Goal: Task Accomplishment & Management: Manage account settings

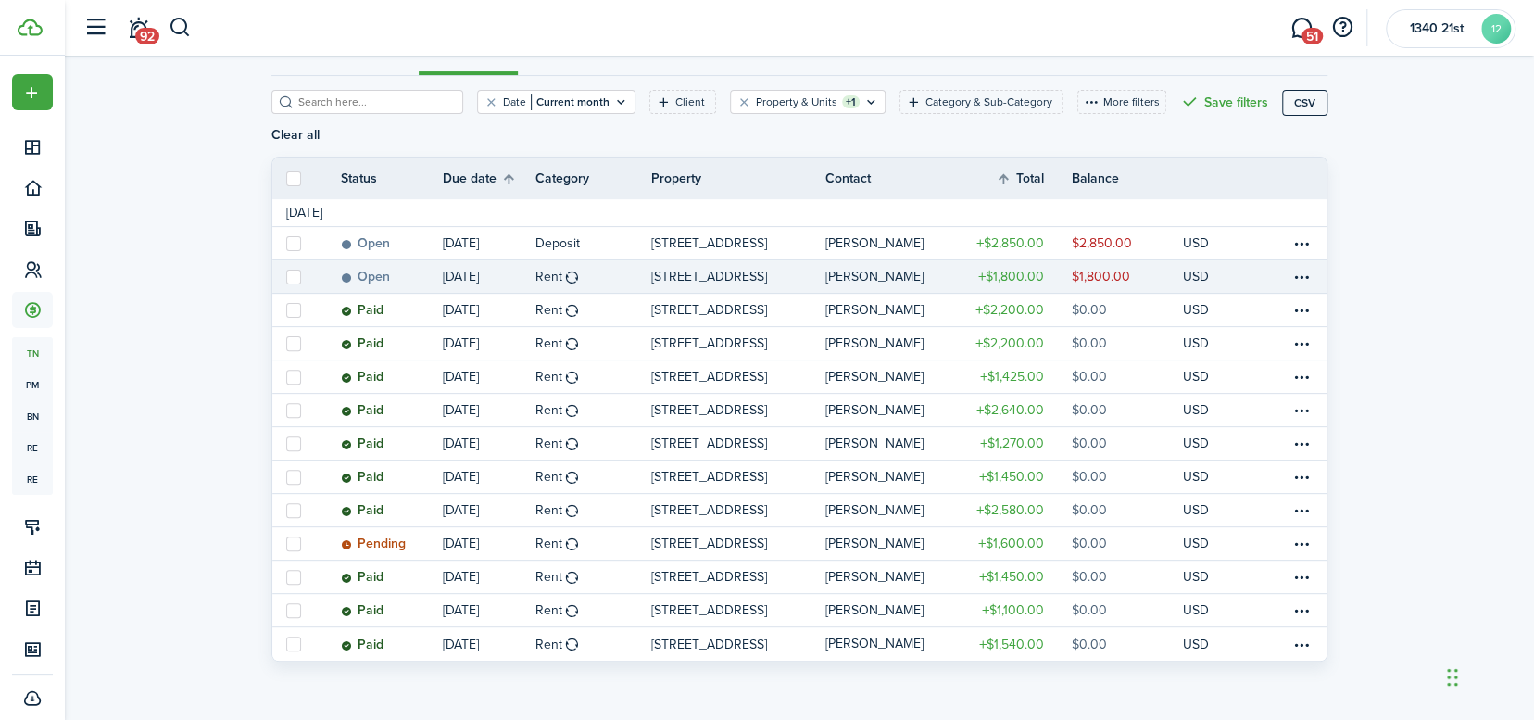
click at [860, 274] on table-profile-info-text "[PERSON_NAME]" at bounding box center [874, 277] width 98 height 15
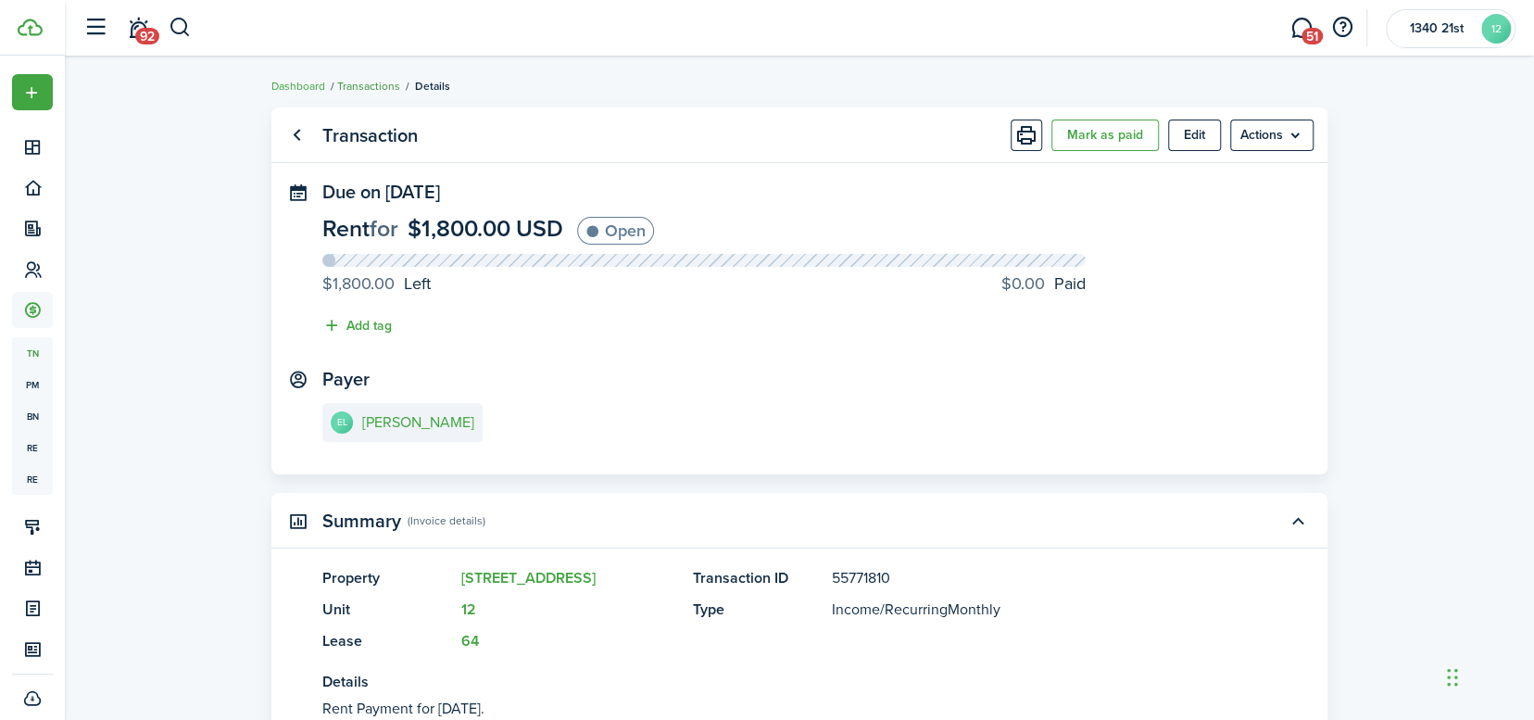
click at [366, 87] on link "Transactions" at bounding box center [368, 86] width 63 height 17
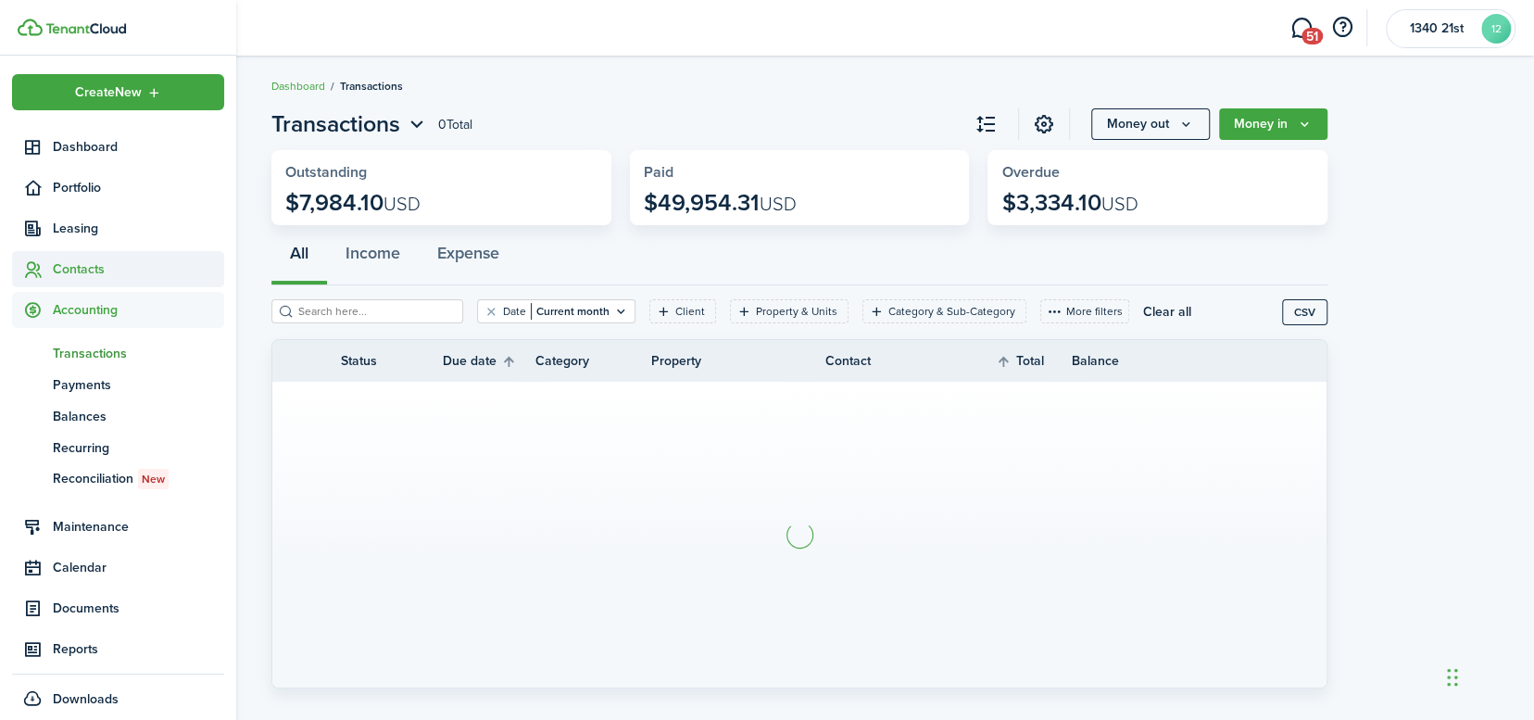
click at [47, 259] on sidebar-link-icon at bounding box center [32, 268] width 41 height 19
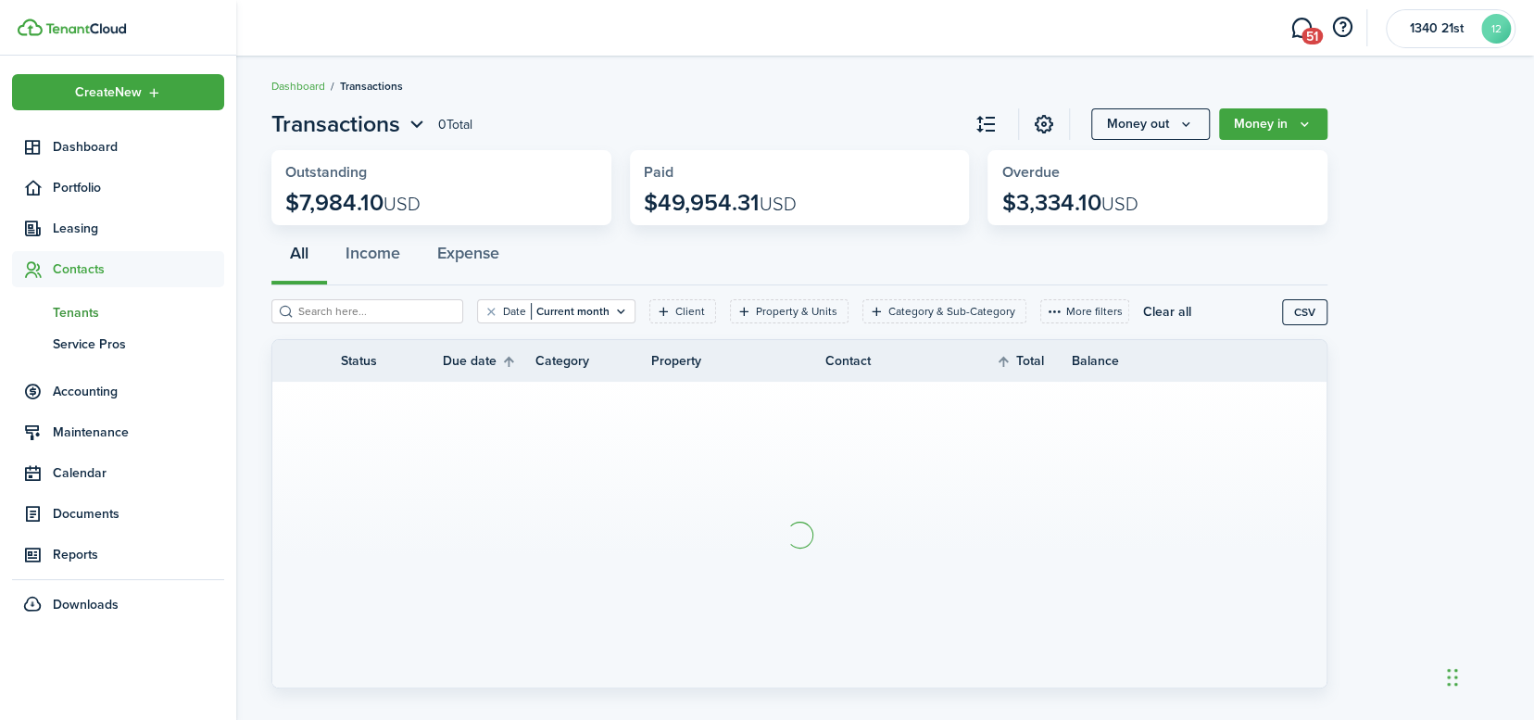
click at [84, 303] on span "Tenants" at bounding box center [138, 312] width 171 height 19
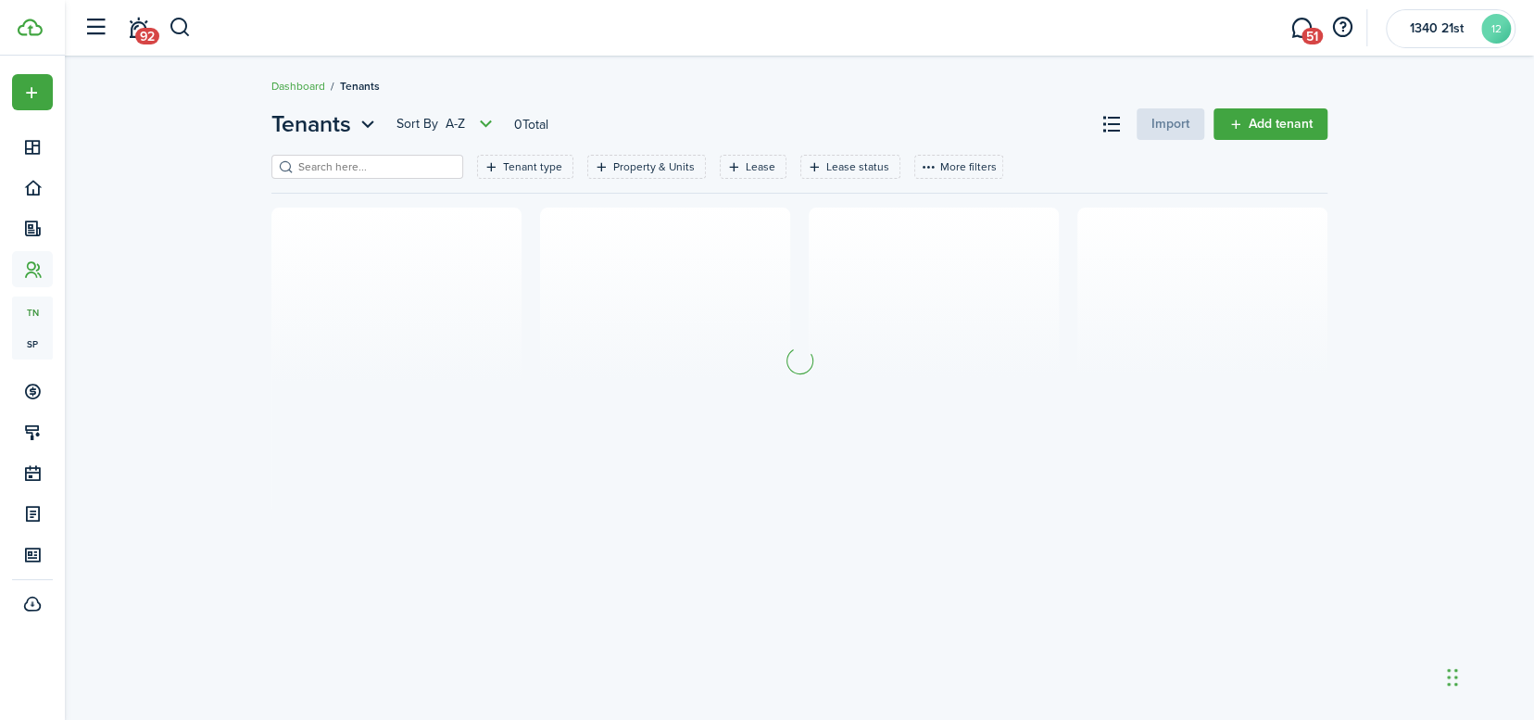
click at [371, 167] on input "search" at bounding box center [375, 167] width 163 height 18
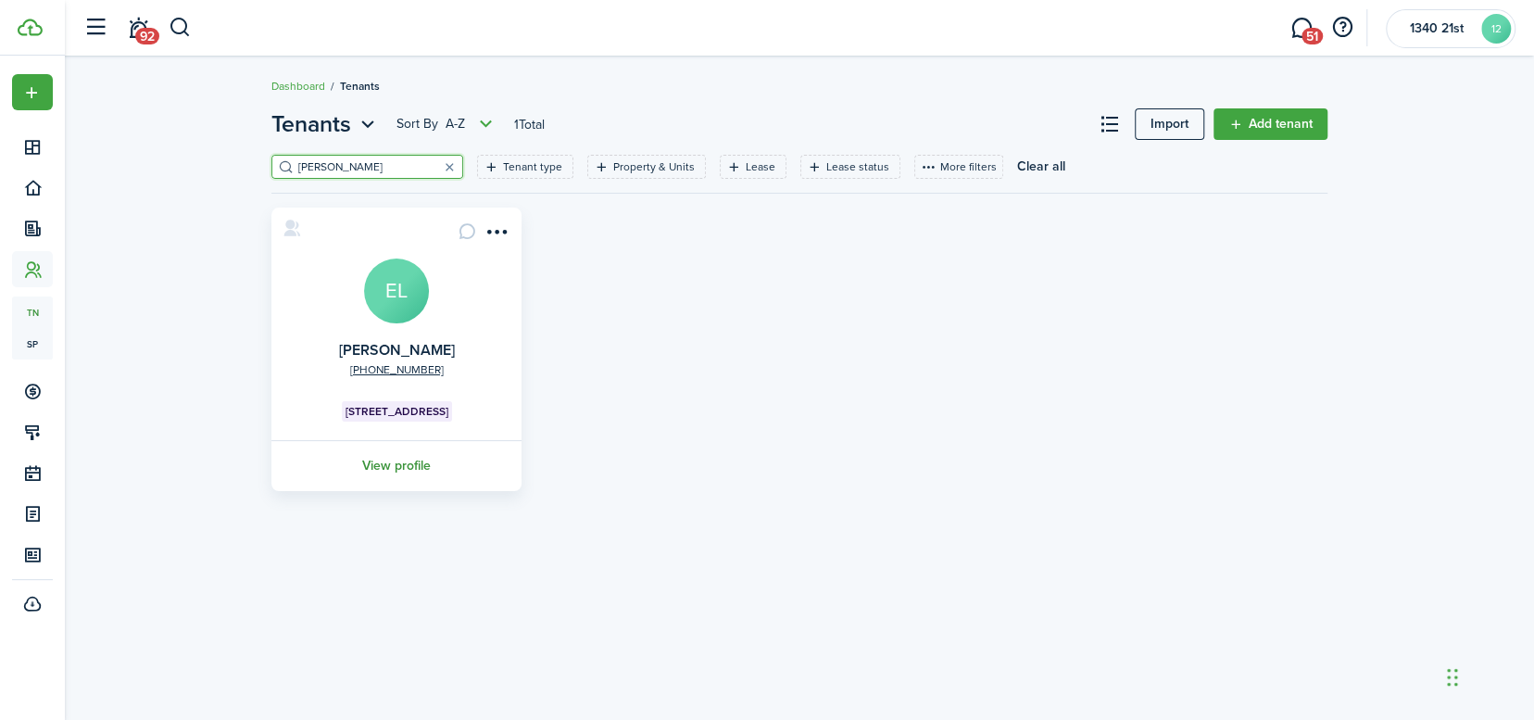
type input "[PERSON_NAME]"
click at [399, 462] on link "View profile" at bounding box center [397, 465] width 256 height 51
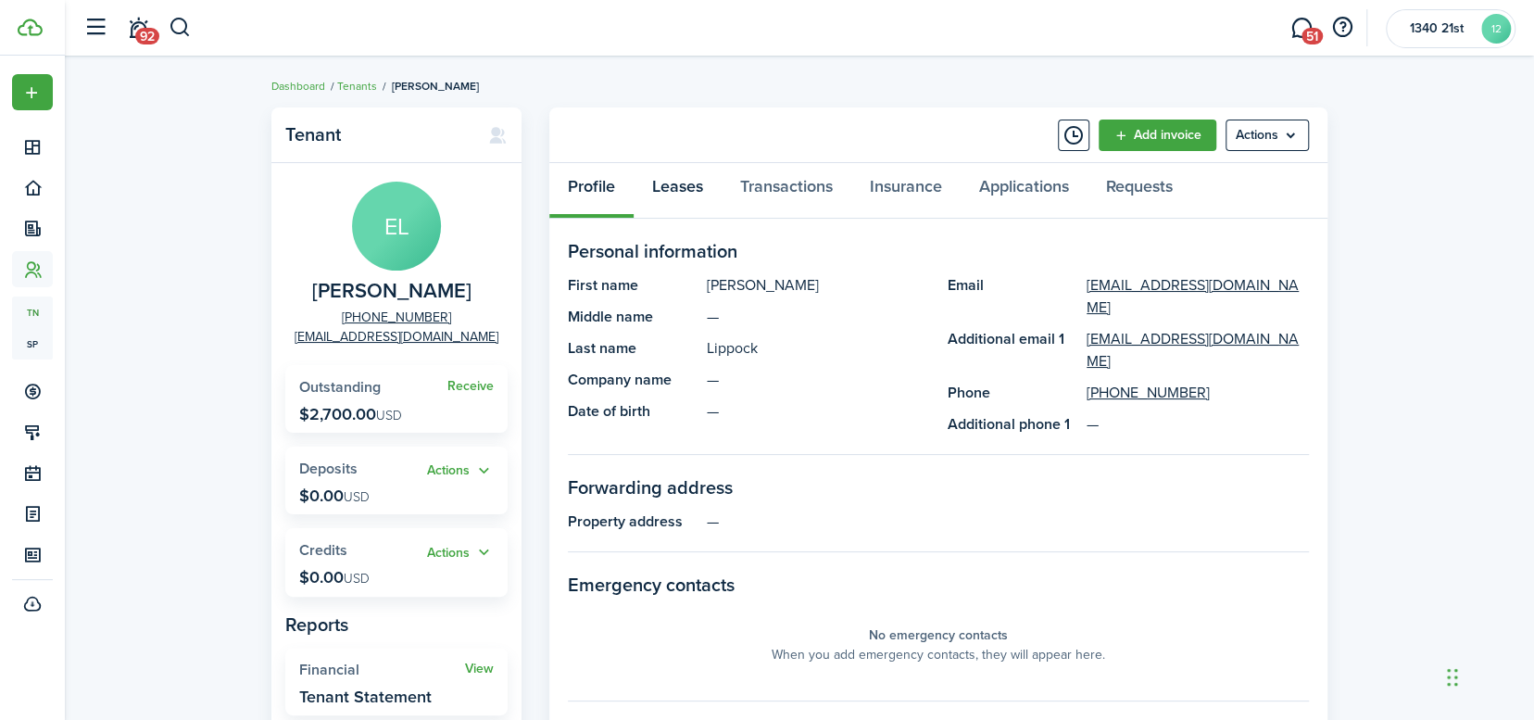
click at [697, 190] on link "Leases" at bounding box center [678, 191] width 88 height 56
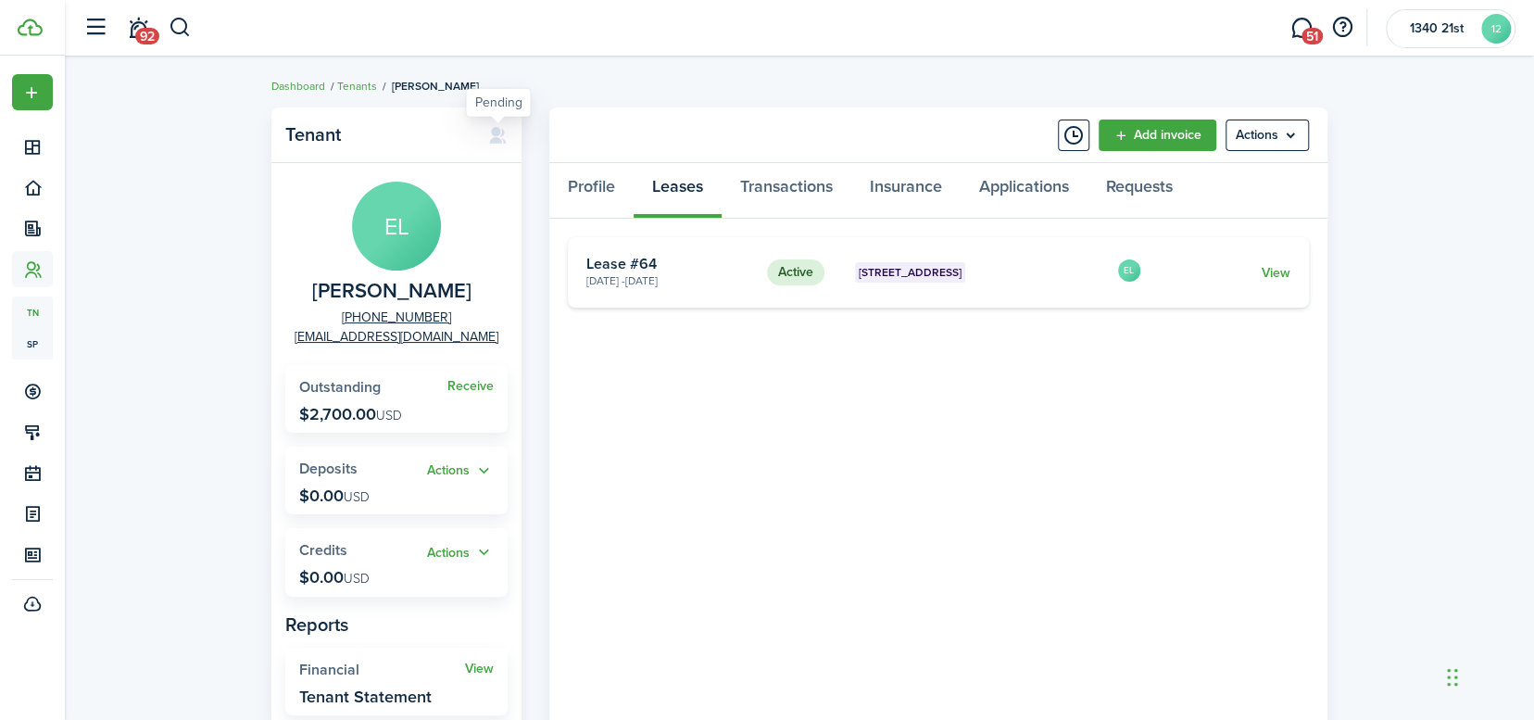
click at [499, 137] on icon at bounding box center [497, 135] width 19 height 19
click at [496, 135] on icon at bounding box center [497, 135] width 19 height 19
click at [796, 191] on link "Transactions" at bounding box center [787, 191] width 130 height 56
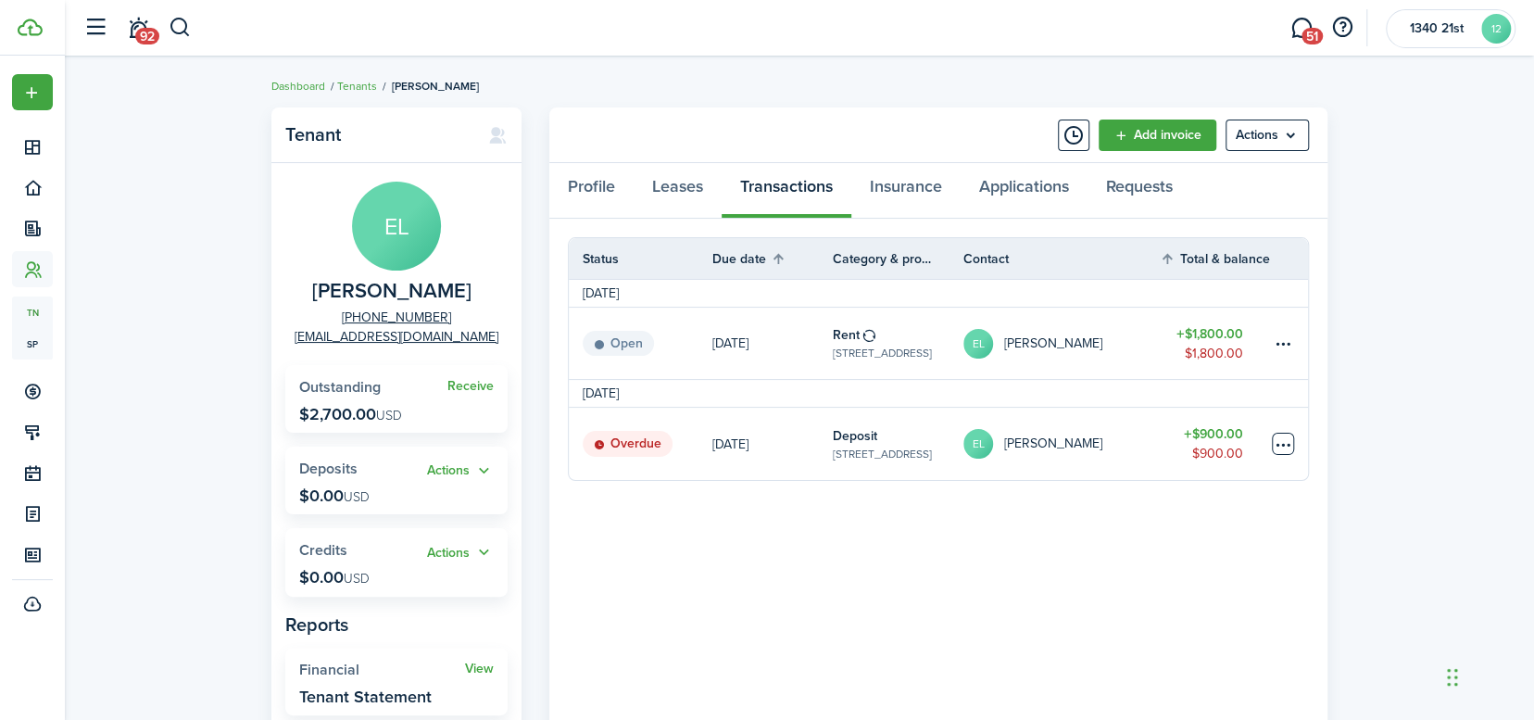
click at [1289, 447] on table-menu-btn-icon at bounding box center [1283, 444] width 22 height 22
click at [923, 516] on panel-main-body "Status Due date Category & property Contact Total & balance Actions [DATE] Open…" at bounding box center [938, 519] width 778 height 601
click at [878, 446] on table-subtitle "[STREET_ADDRESS]" at bounding box center [882, 454] width 99 height 17
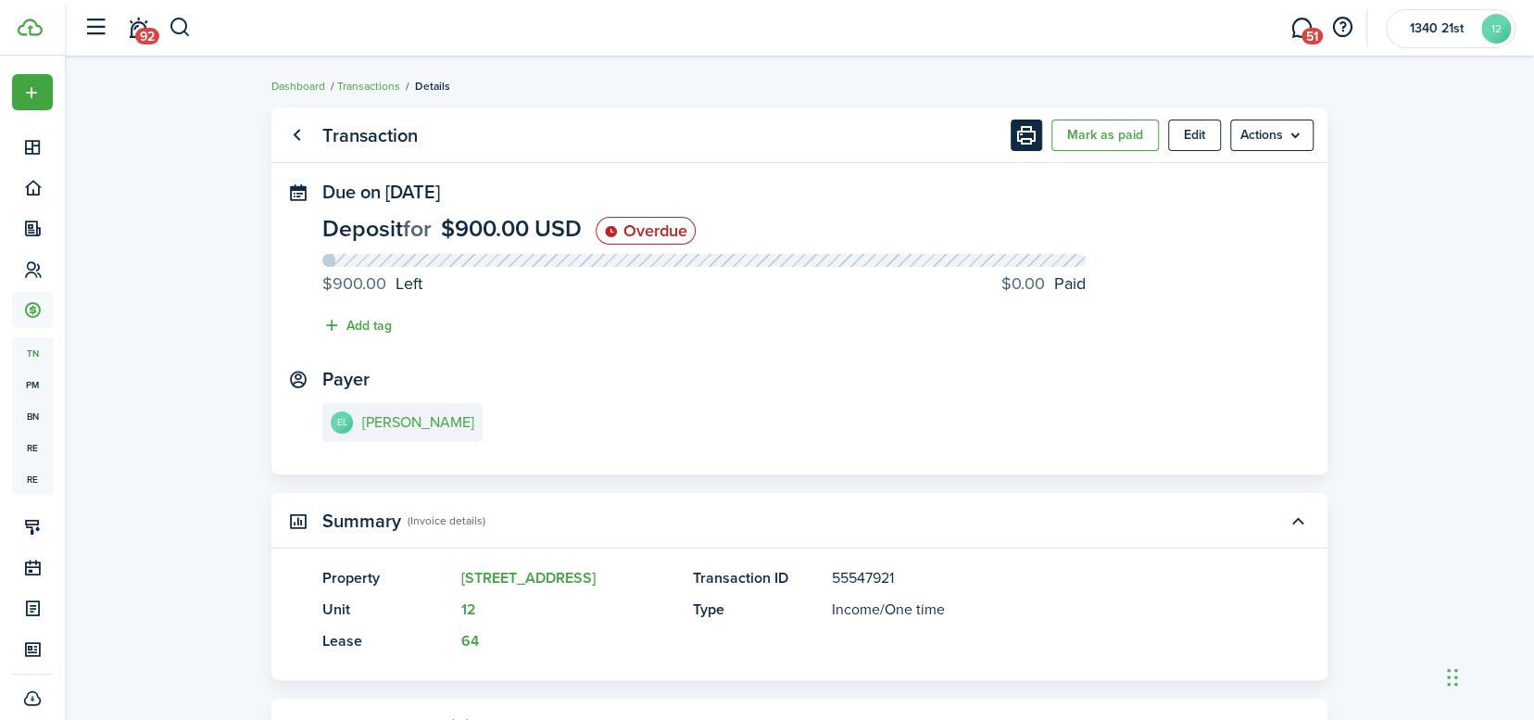
click at [1035, 138] on button "Print" at bounding box center [1026, 134] width 31 height 31
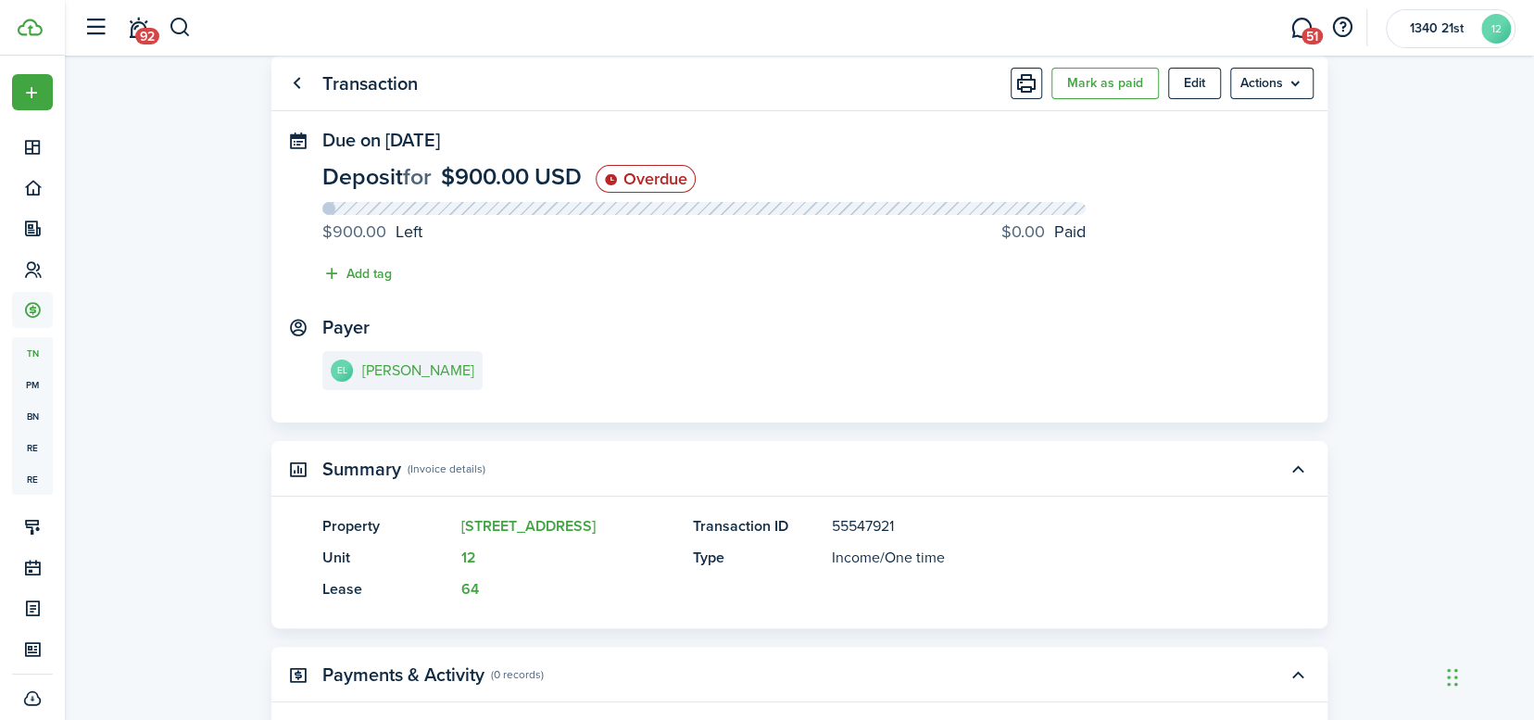
scroll to position [40, 0]
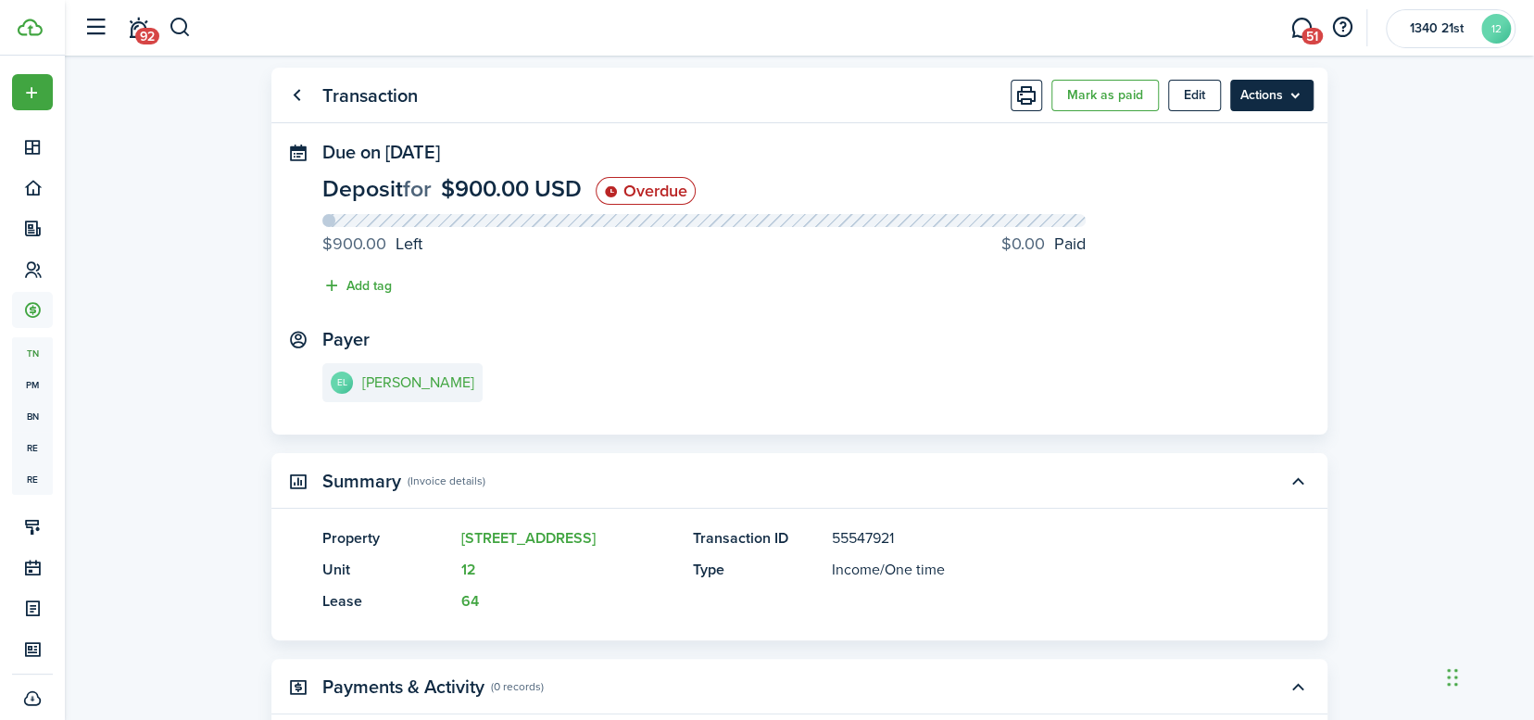
click at [1260, 104] on menu-btn "Actions" at bounding box center [1271, 95] width 83 height 31
click at [831, 140] on panel-main "Transaction Mark as paid Edit Actions Due on [DATE] Deposit for $900.00 USD Ove…" at bounding box center [799, 251] width 1056 height 367
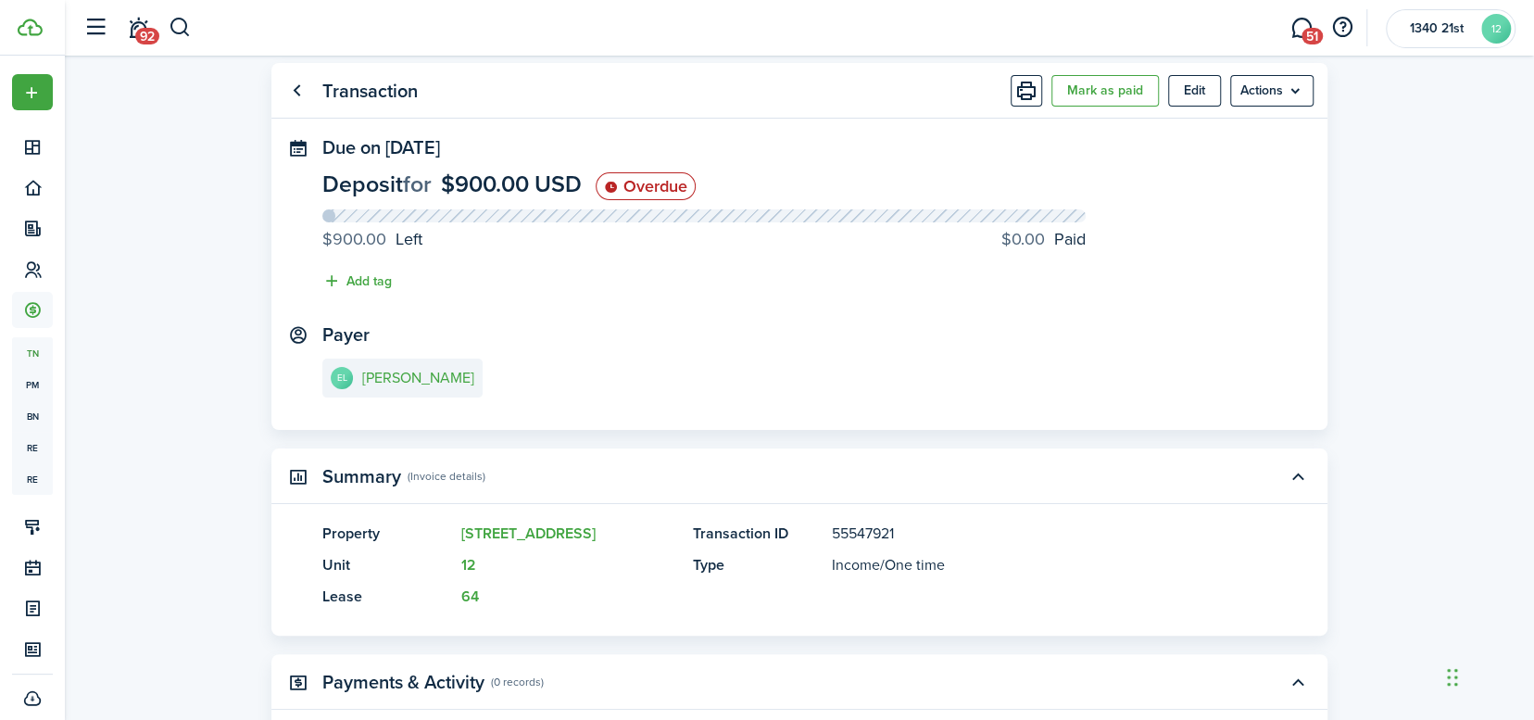
scroll to position [0, 0]
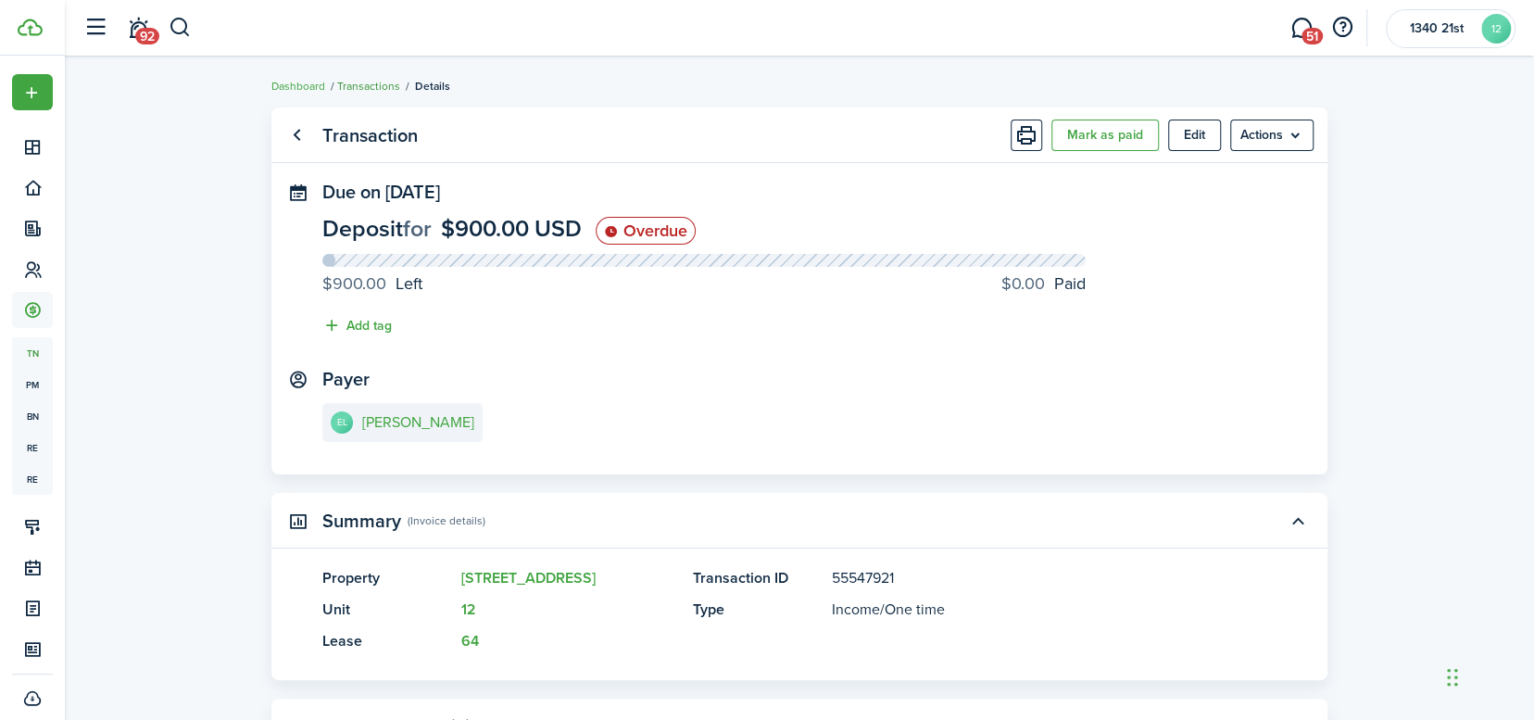
click at [389, 88] on link "Transactions" at bounding box center [368, 86] width 63 height 17
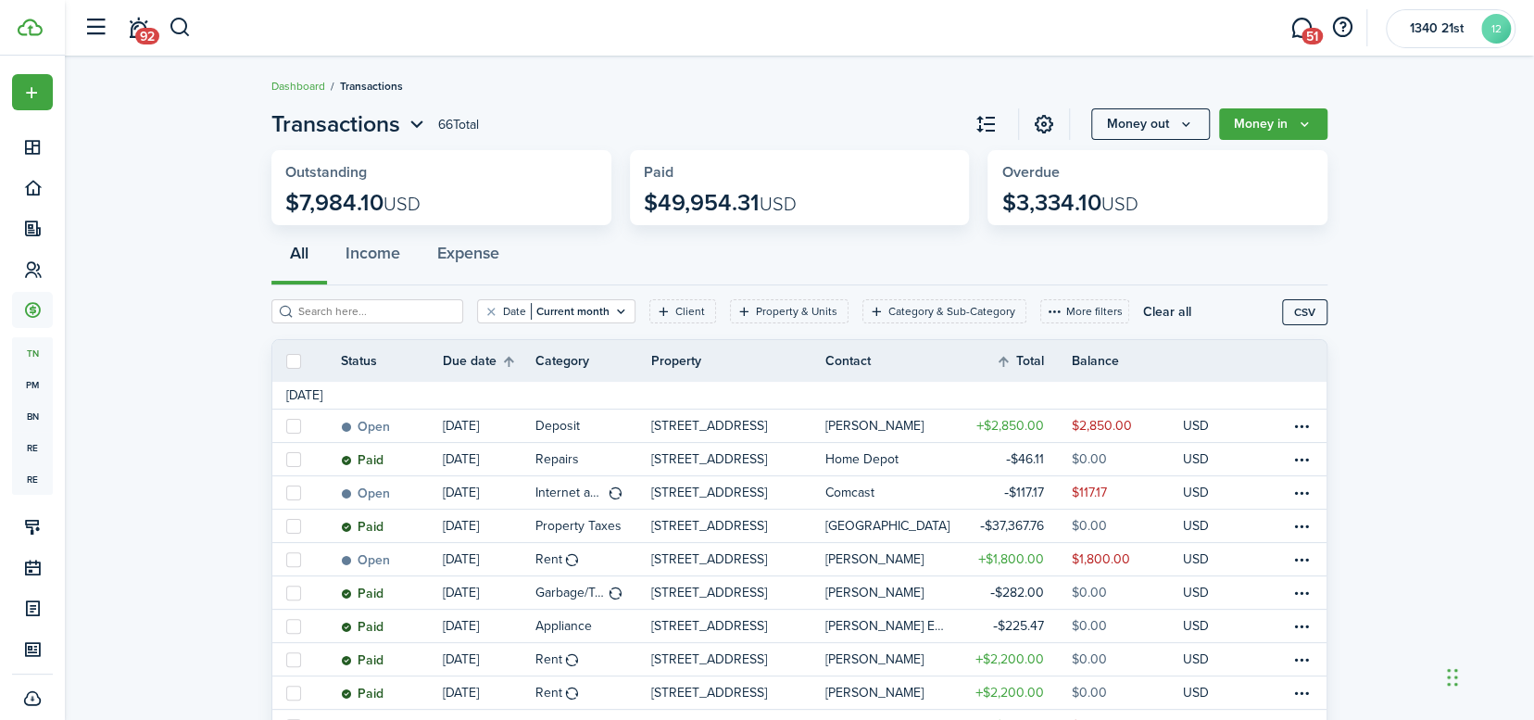
click at [360, 312] on input "search" at bounding box center [375, 312] width 163 height 18
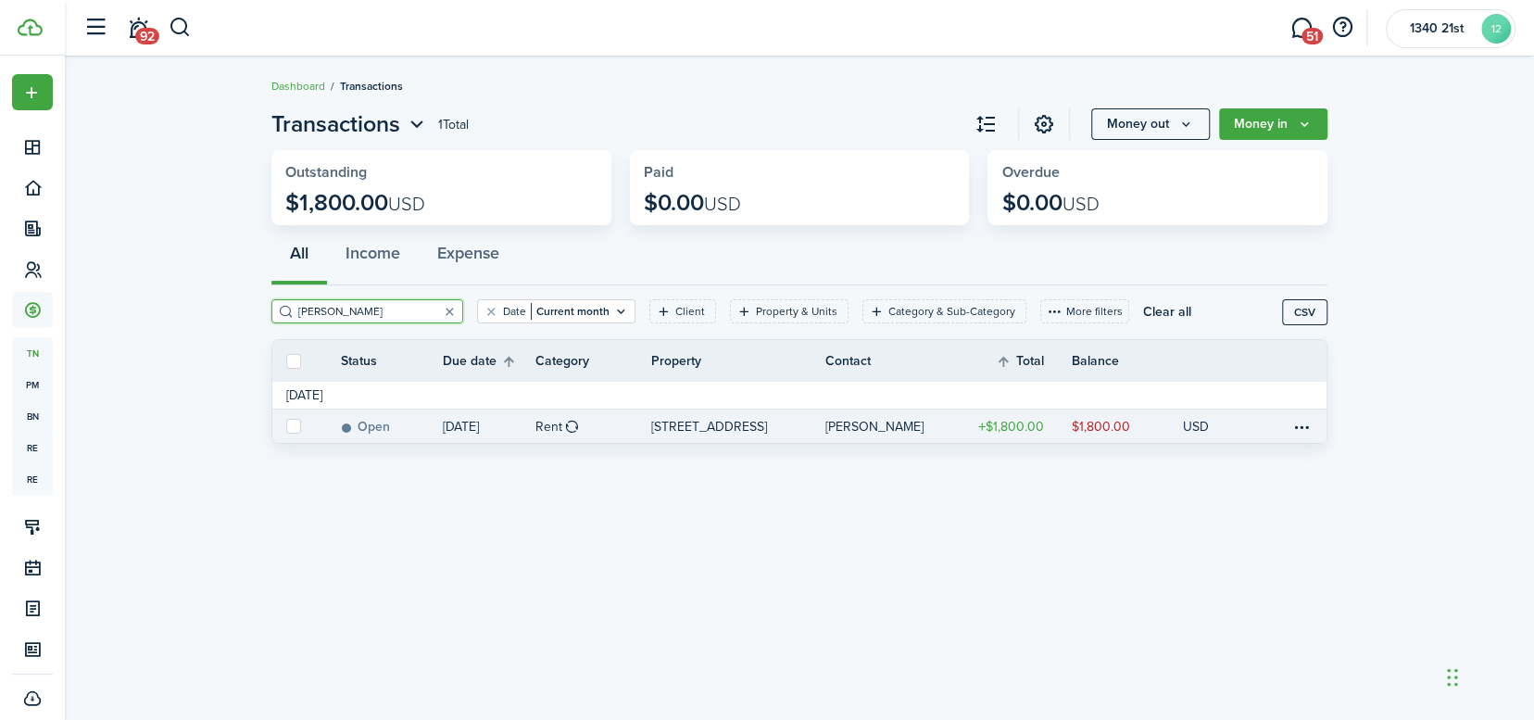
type input "[PERSON_NAME]"
click at [668, 425] on p "[STREET_ADDRESS]" at bounding box center [709, 426] width 116 height 19
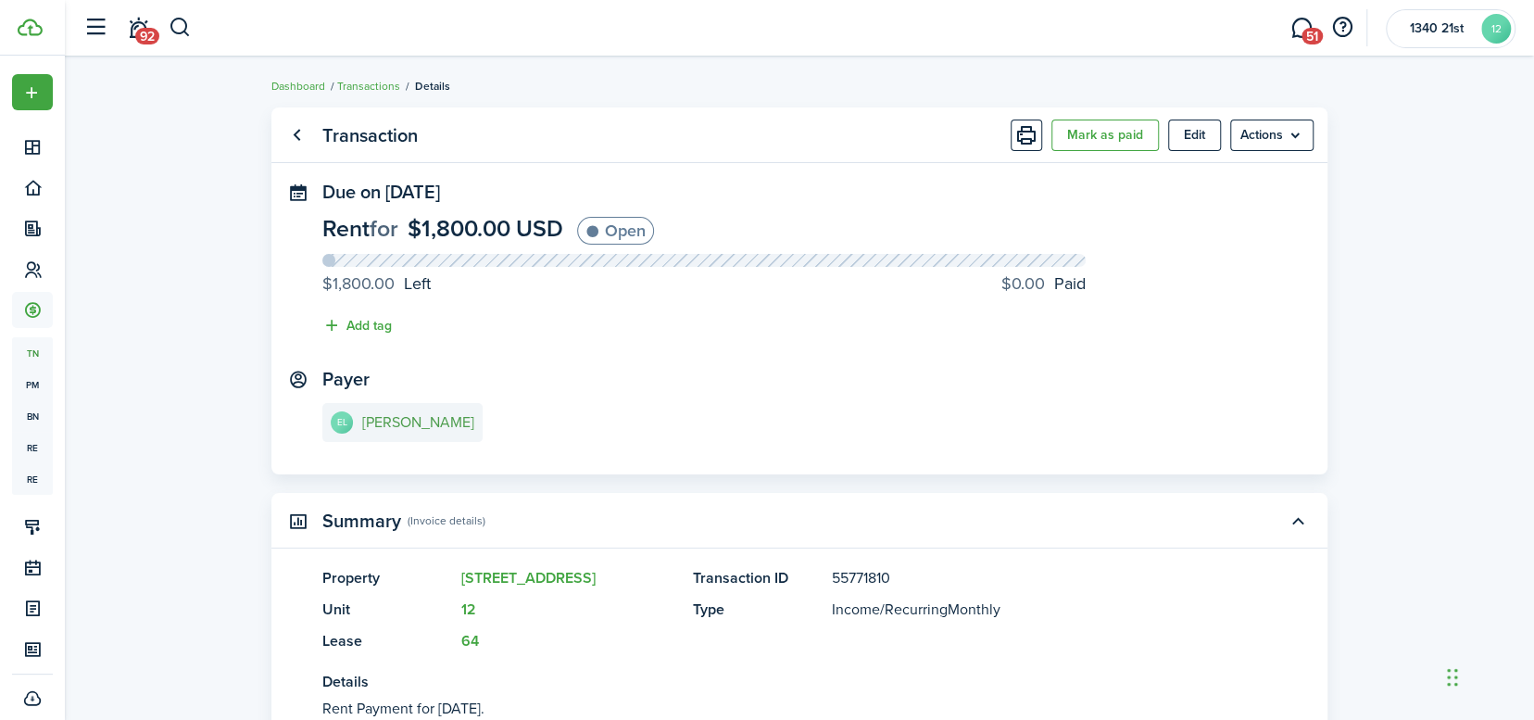
click at [395, 426] on e-details-info-title "[PERSON_NAME]" at bounding box center [418, 422] width 112 height 17
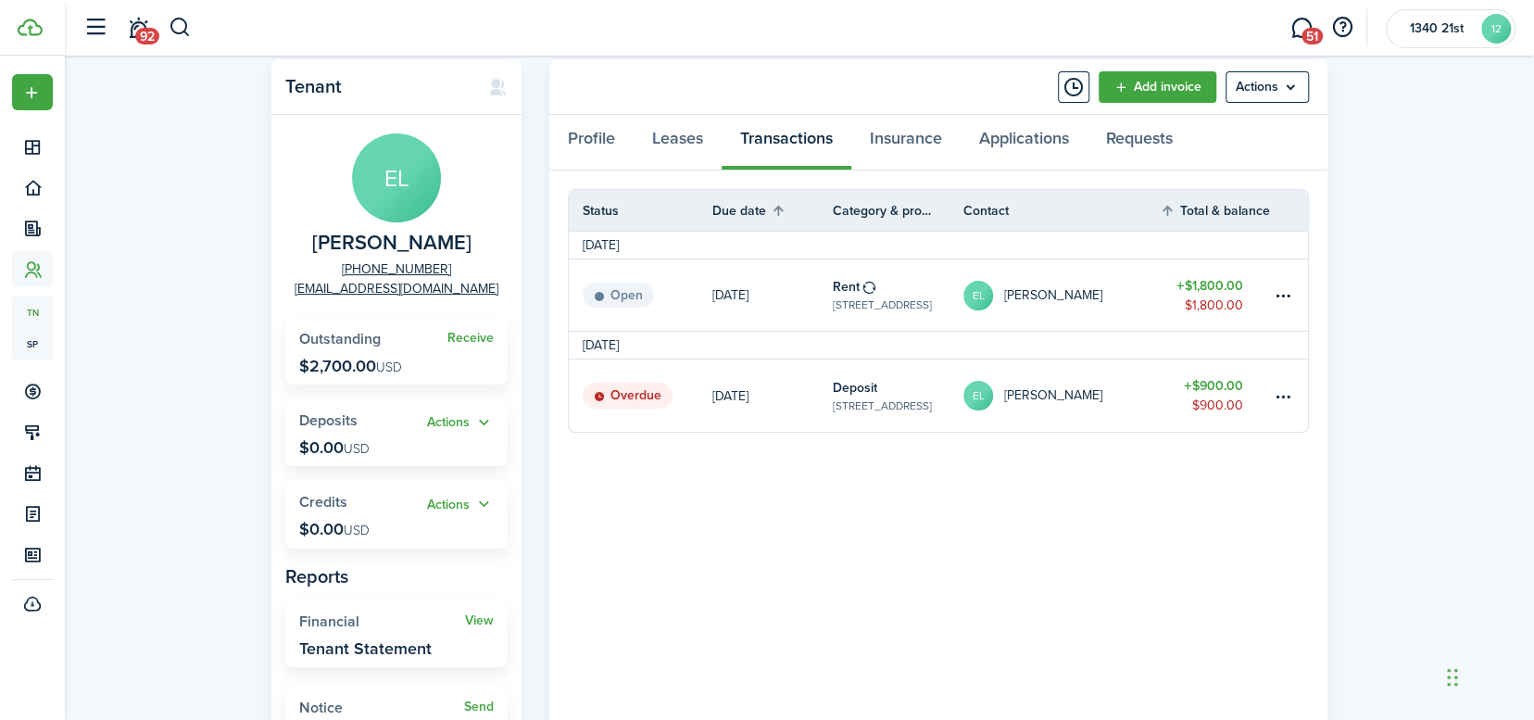
scroll to position [3, 0]
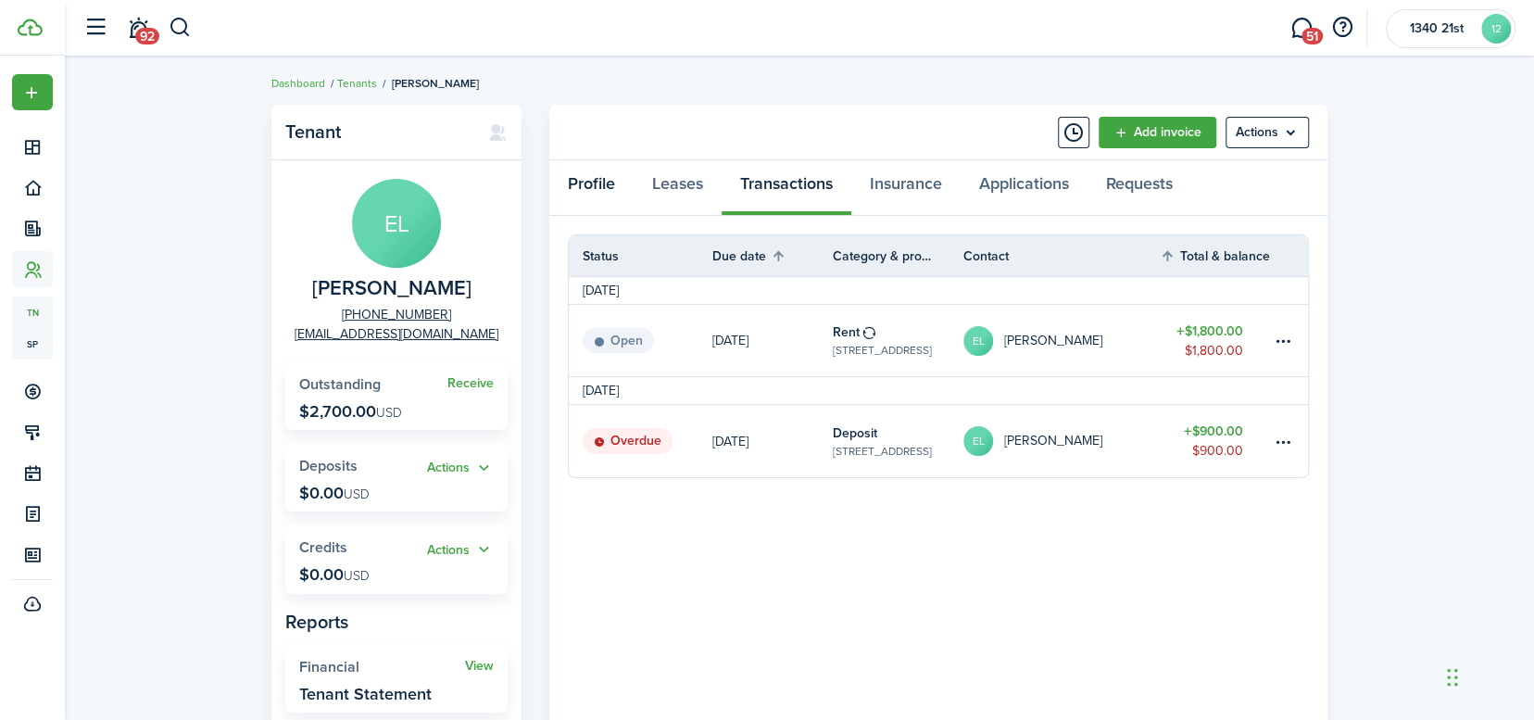
click at [619, 183] on link "Profile" at bounding box center [591, 188] width 84 height 56
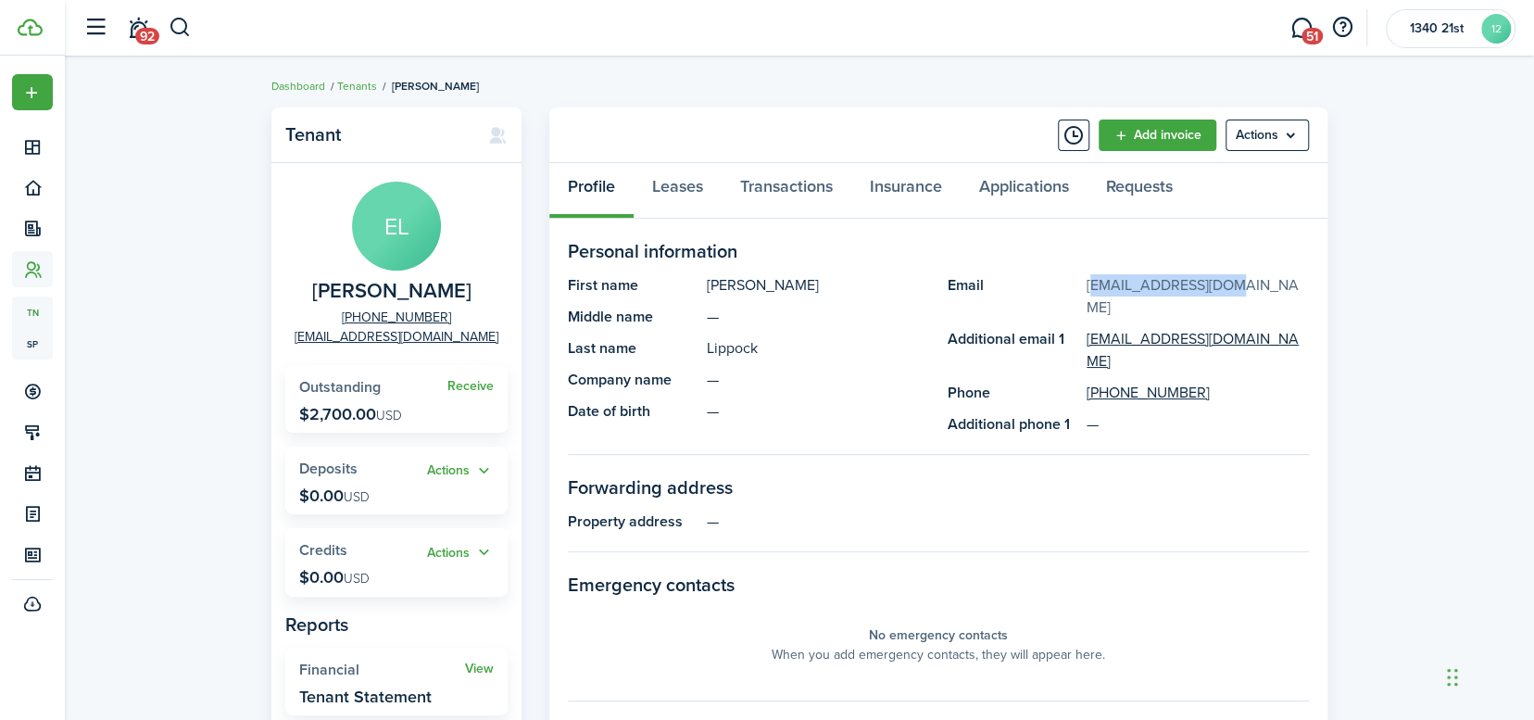
drag, startPoint x: 1229, startPoint y: 284, endPoint x: 1086, endPoint y: 283, distance: 143.6
click at [1087, 283] on panel-main-description "[EMAIL_ADDRESS][DOMAIN_NAME]" at bounding box center [1198, 296] width 222 height 44
copy link "[EMAIL_ADDRESS][DOMAIN_NAME]"
drag, startPoint x: 1250, startPoint y: 317, endPoint x: 1089, endPoint y: 322, distance: 160.3
click at [1089, 328] on panel-main-description "[EMAIL_ADDRESS][DOMAIN_NAME]" at bounding box center [1198, 350] width 222 height 44
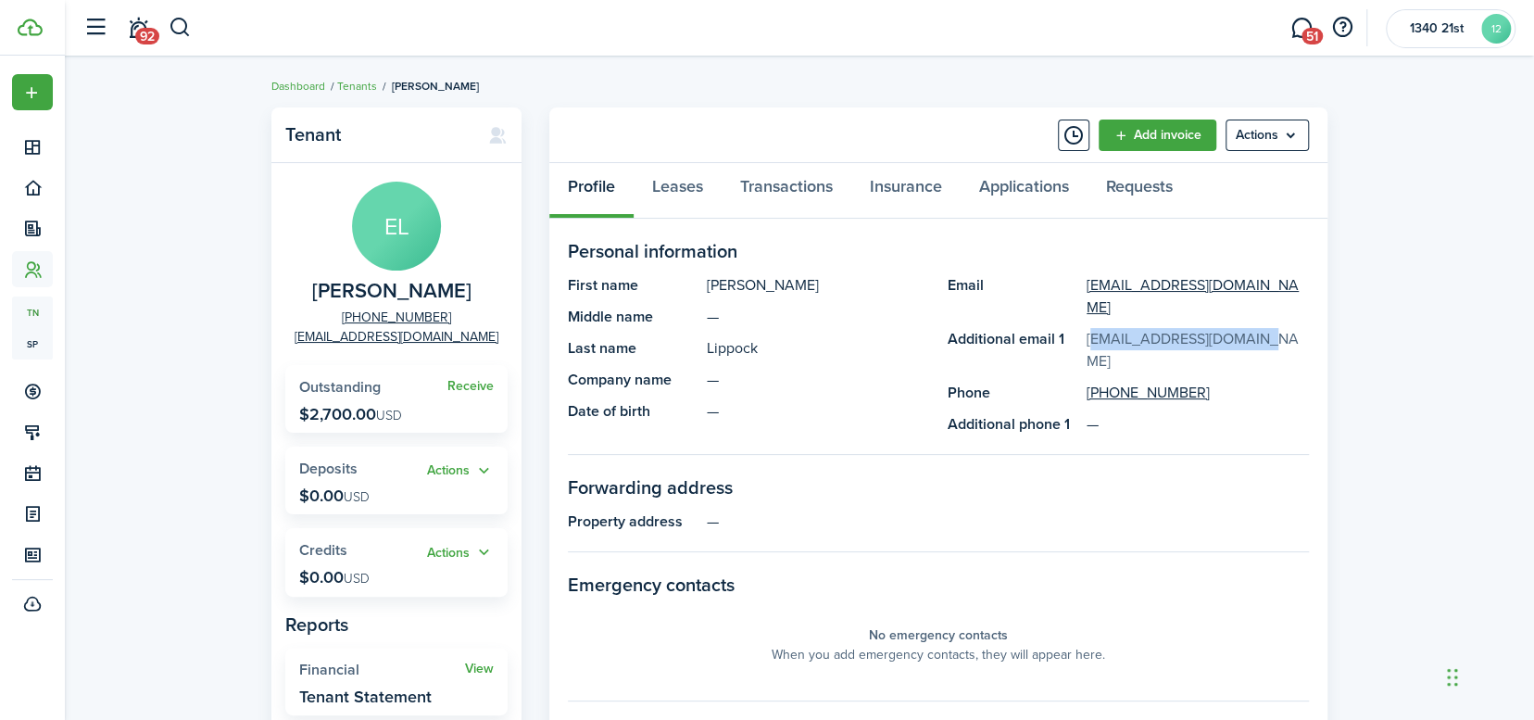
copy link "[EMAIL_ADDRESS][DOMAIN_NAME]"
click at [1002, 249] on panel-main-section-title "Personal information" at bounding box center [938, 251] width 741 height 28
click at [1260, 141] on menu-btn "Actions" at bounding box center [1266, 134] width 83 height 31
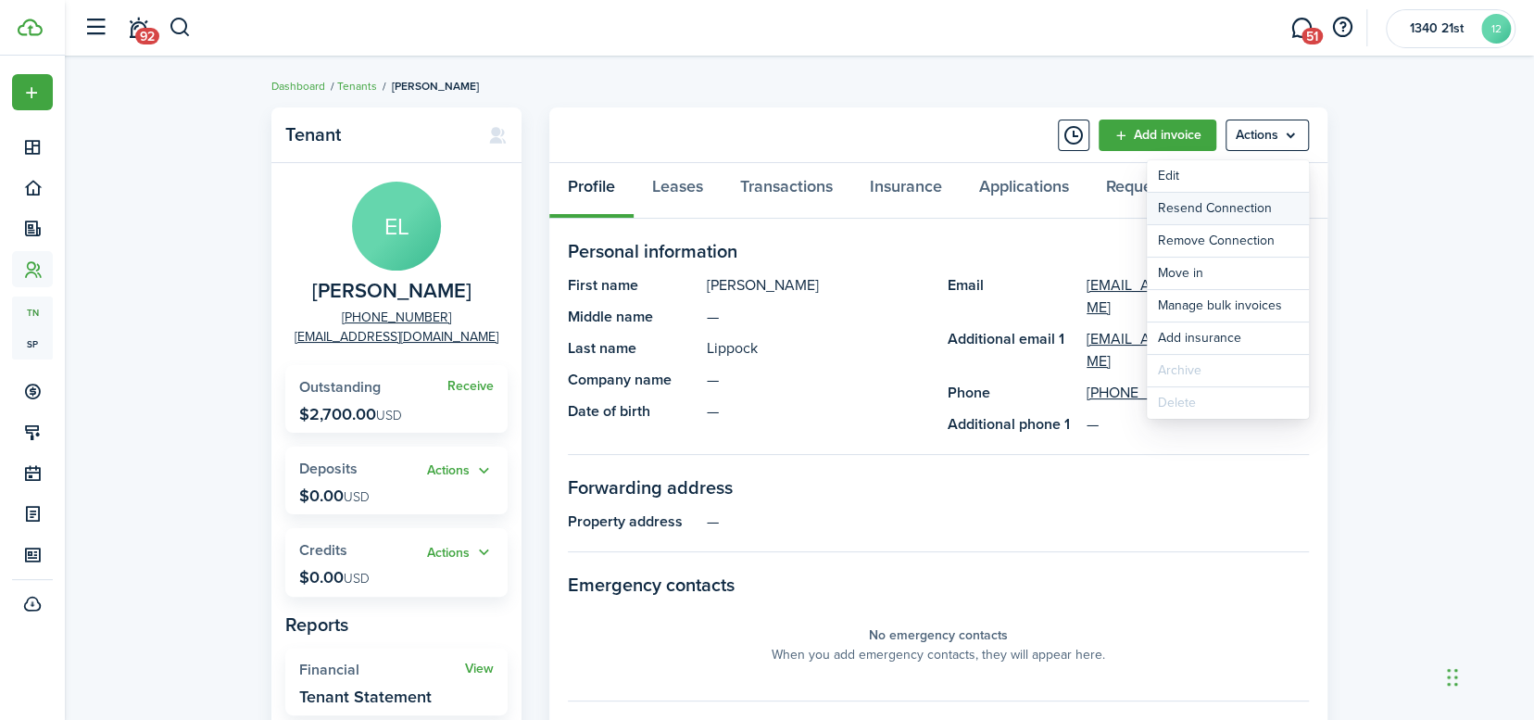
click at [1206, 208] on button "Resend Connection" at bounding box center [1228, 208] width 162 height 31
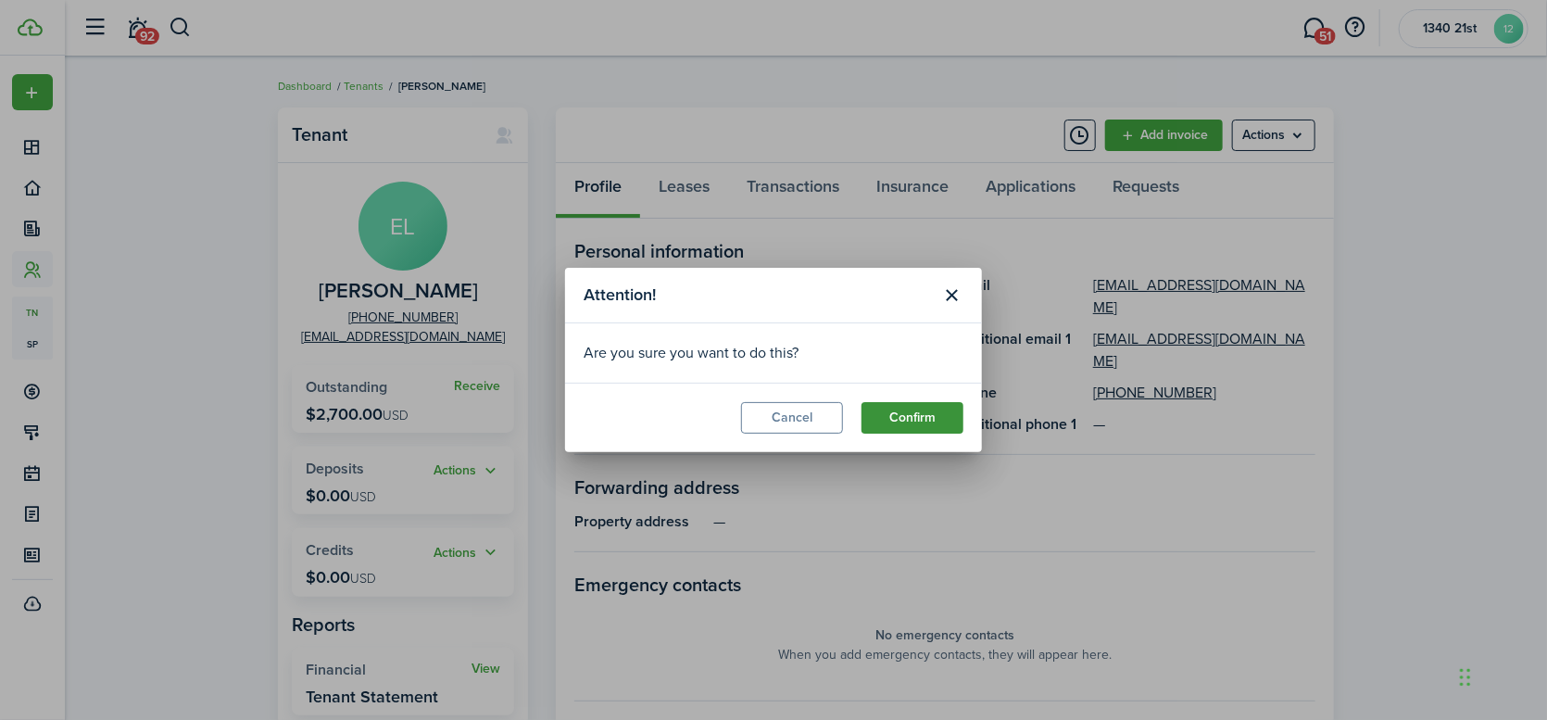
click at [929, 409] on button "Confirm" at bounding box center [912, 417] width 102 height 31
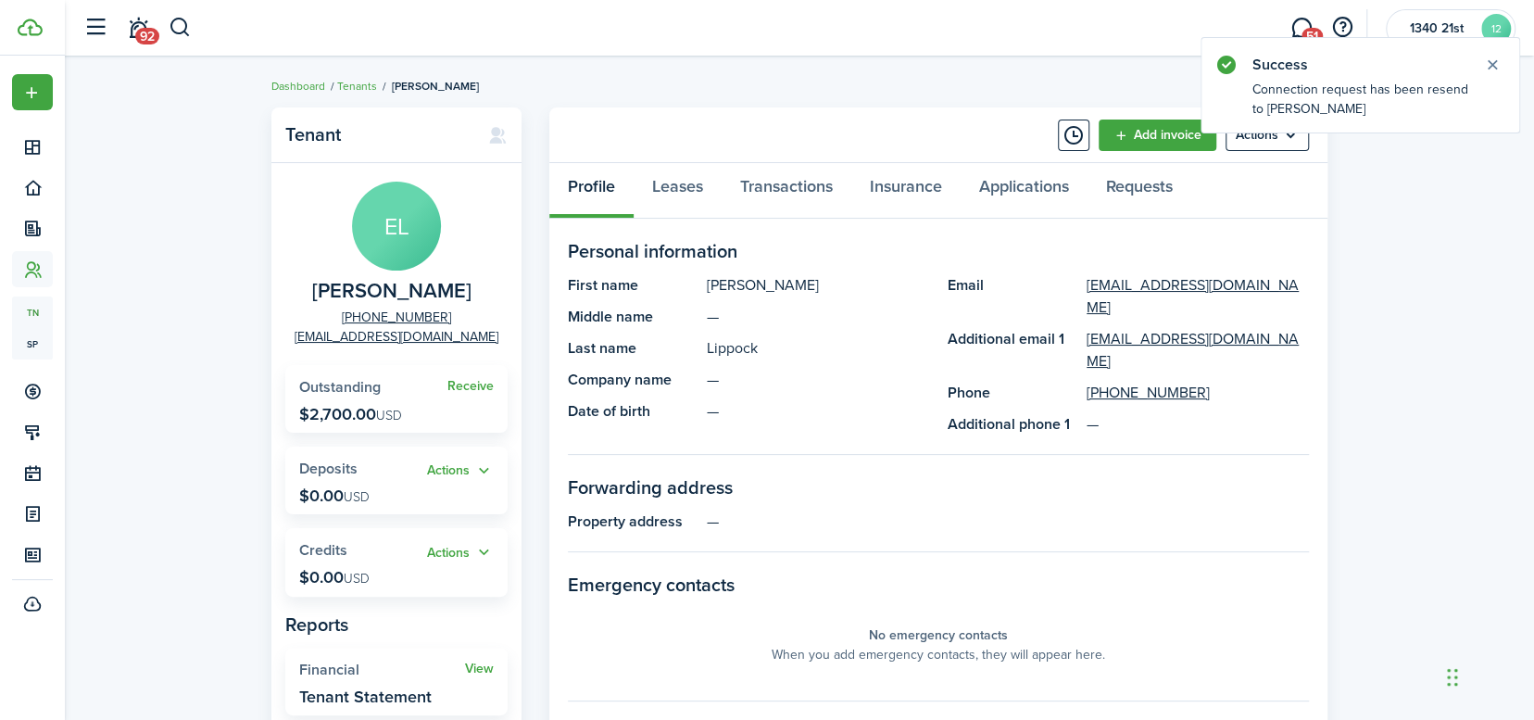
click at [898, 272] on panel-main-section "Personal information First name [PERSON_NAME] Middle name — Last name Lippock C…" at bounding box center [938, 346] width 741 height 218
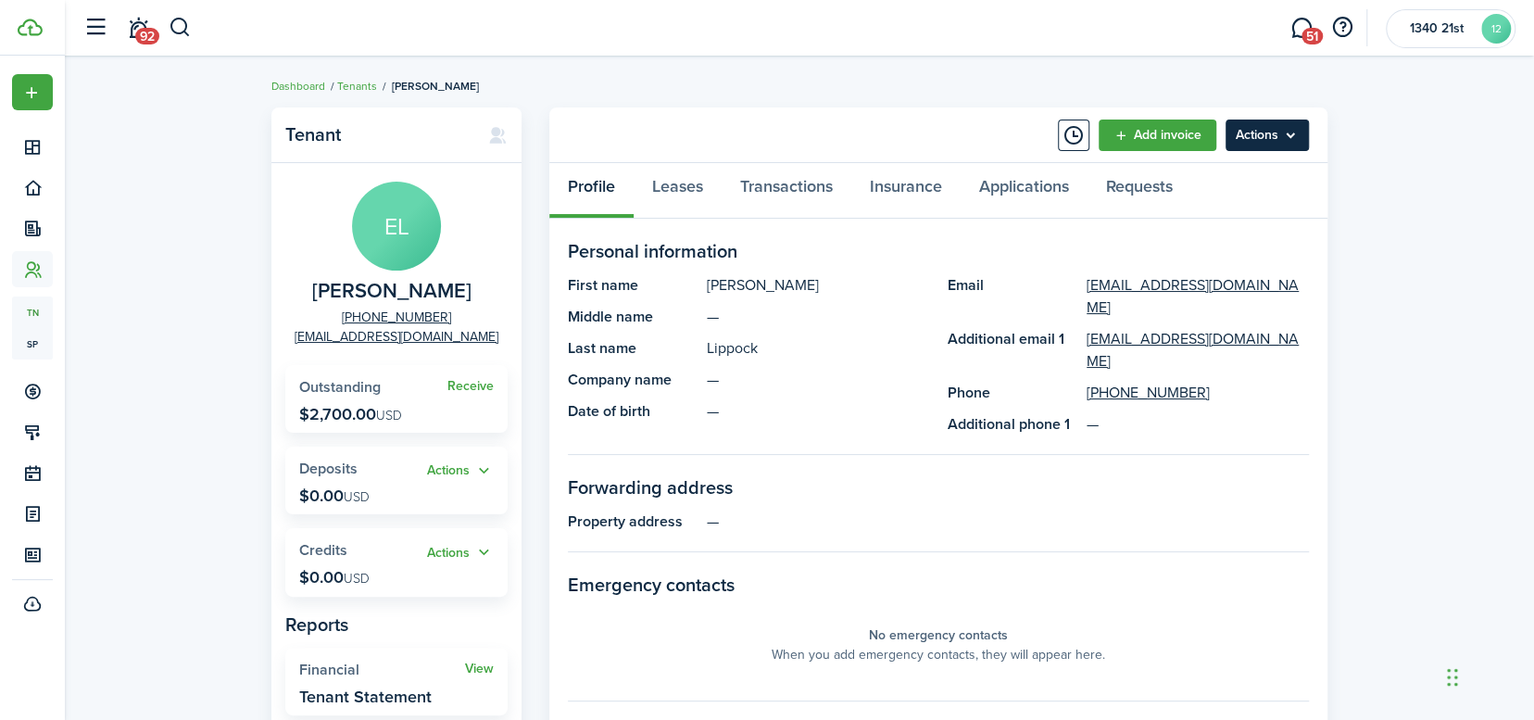
click at [1265, 141] on menu-btn "Actions" at bounding box center [1266, 134] width 83 height 31
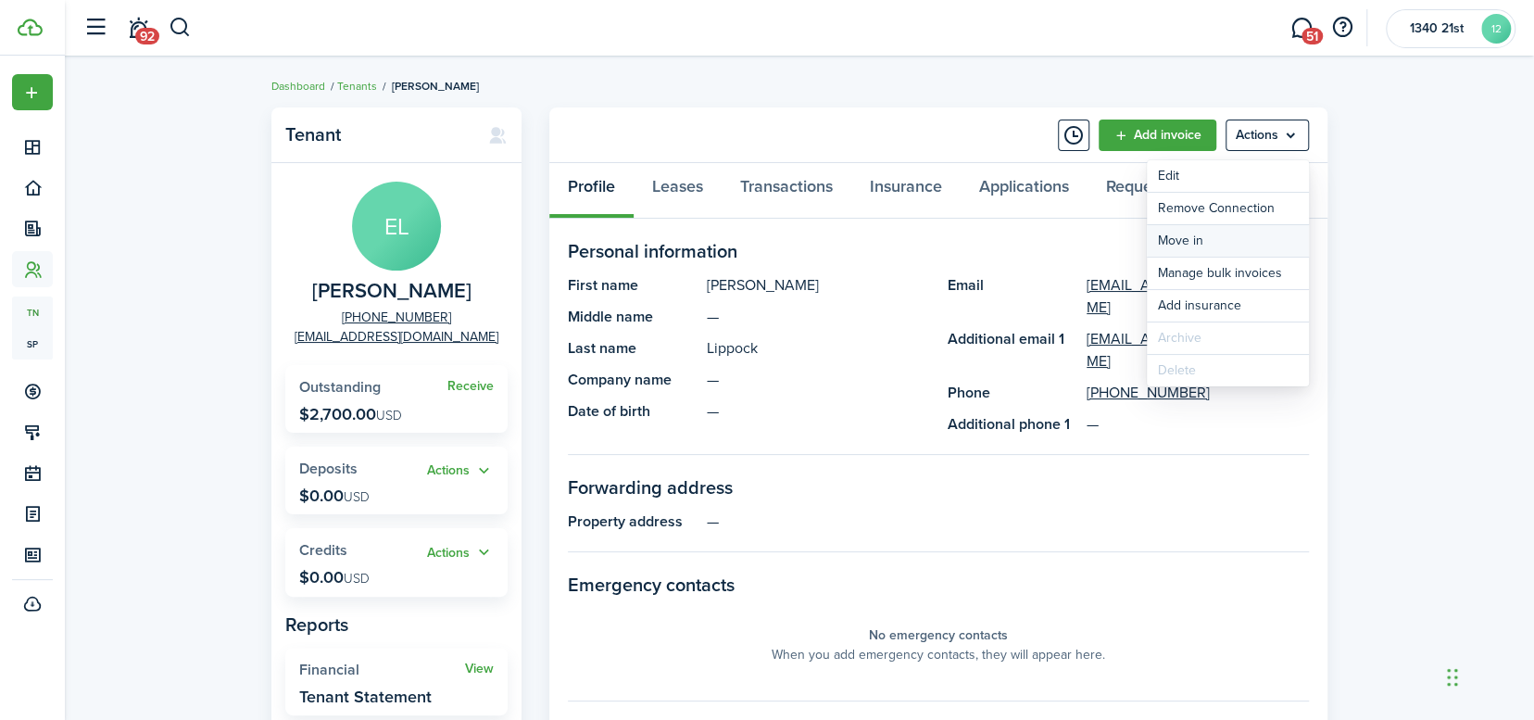
click at [1198, 237] on link "Move in" at bounding box center [1228, 240] width 162 height 31
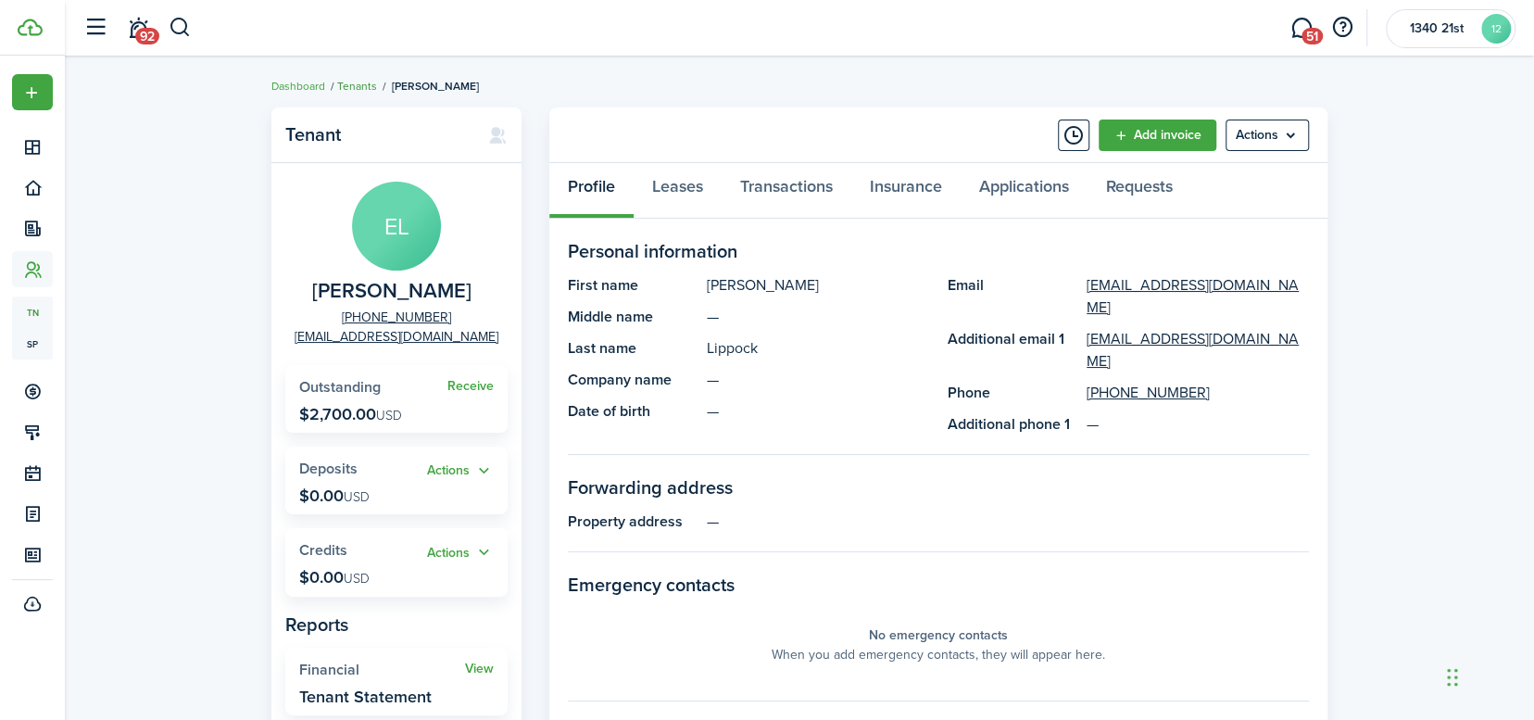
click at [362, 88] on link "Tenants" at bounding box center [357, 86] width 40 height 17
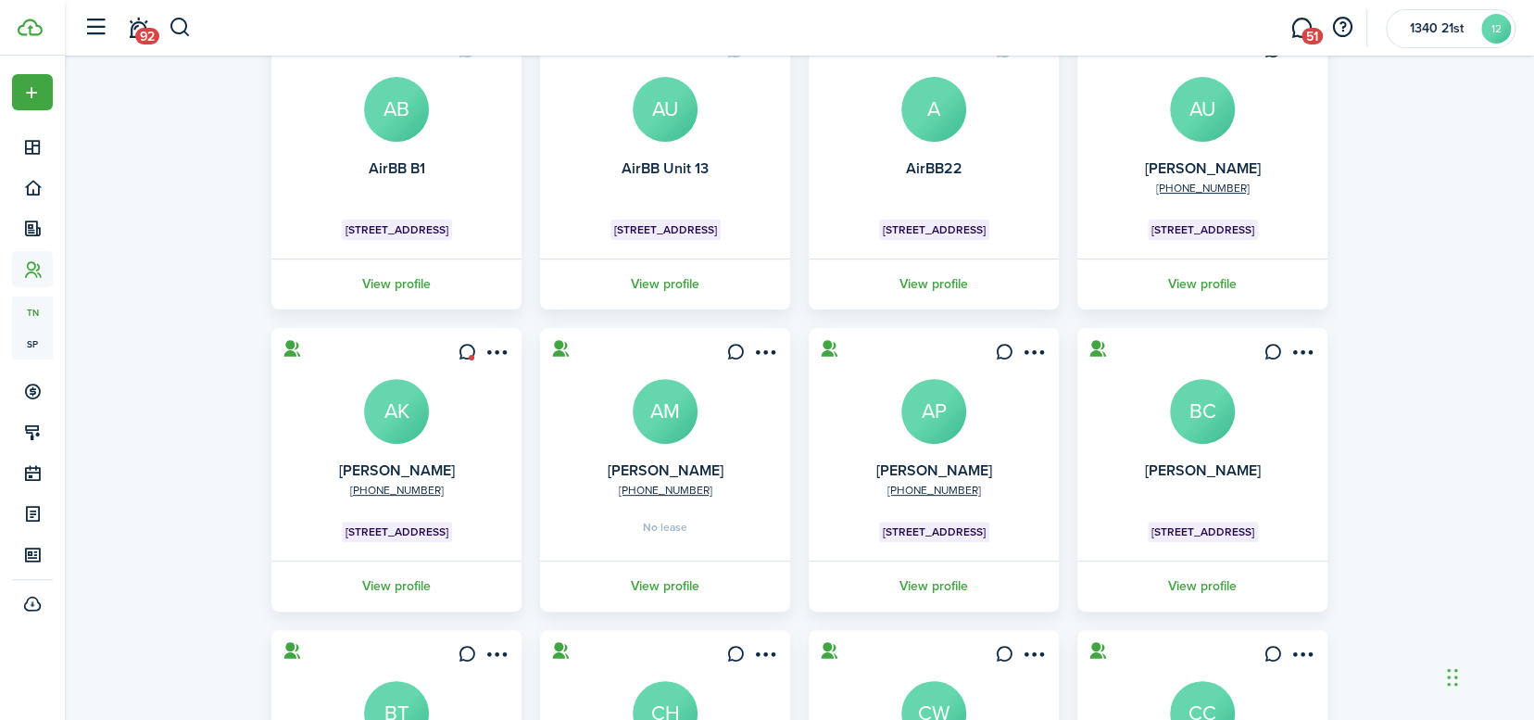
scroll to position [185, 0]
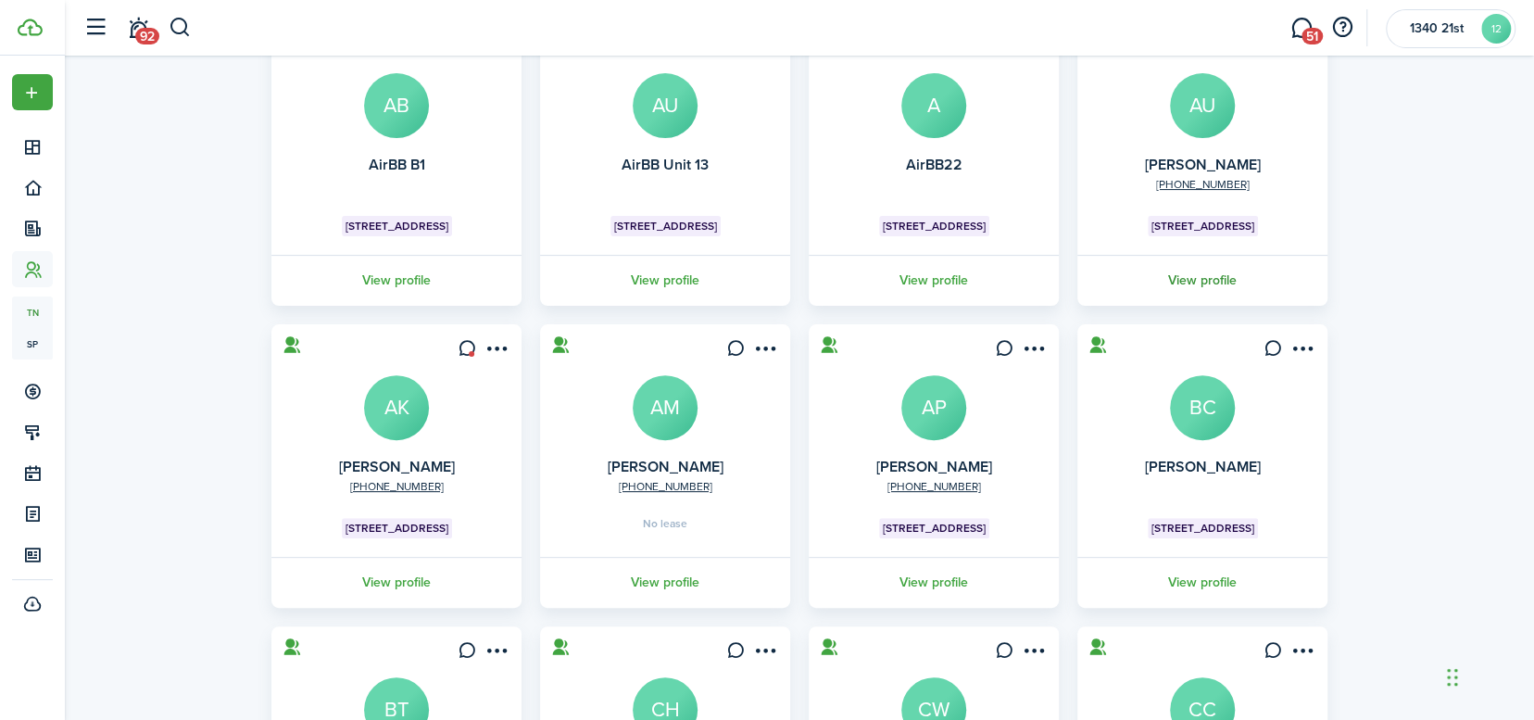
click at [1214, 284] on link "View profile" at bounding box center [1202, 280] width 256 height 51
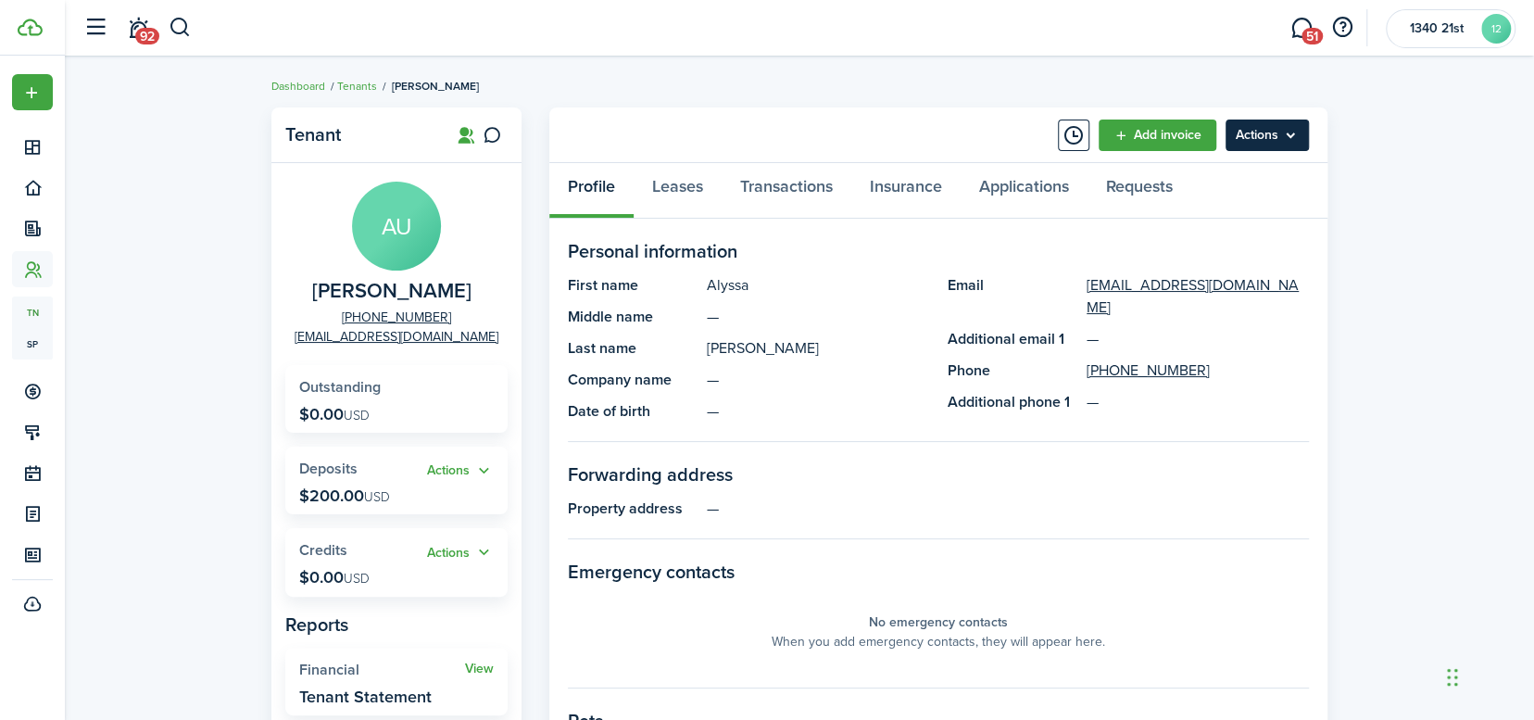
click at [1265, 142] on menu-btn "Actions" at bounding box center [1266, 134] width 83 height 31
click at [881, 130] on panel-main-header "Add invoice Actions" at bounding box center [938, 135] width 778 height 56
click at [345, 85] on link "Tenants" at bounding box center [357, 86] width 40 height 17
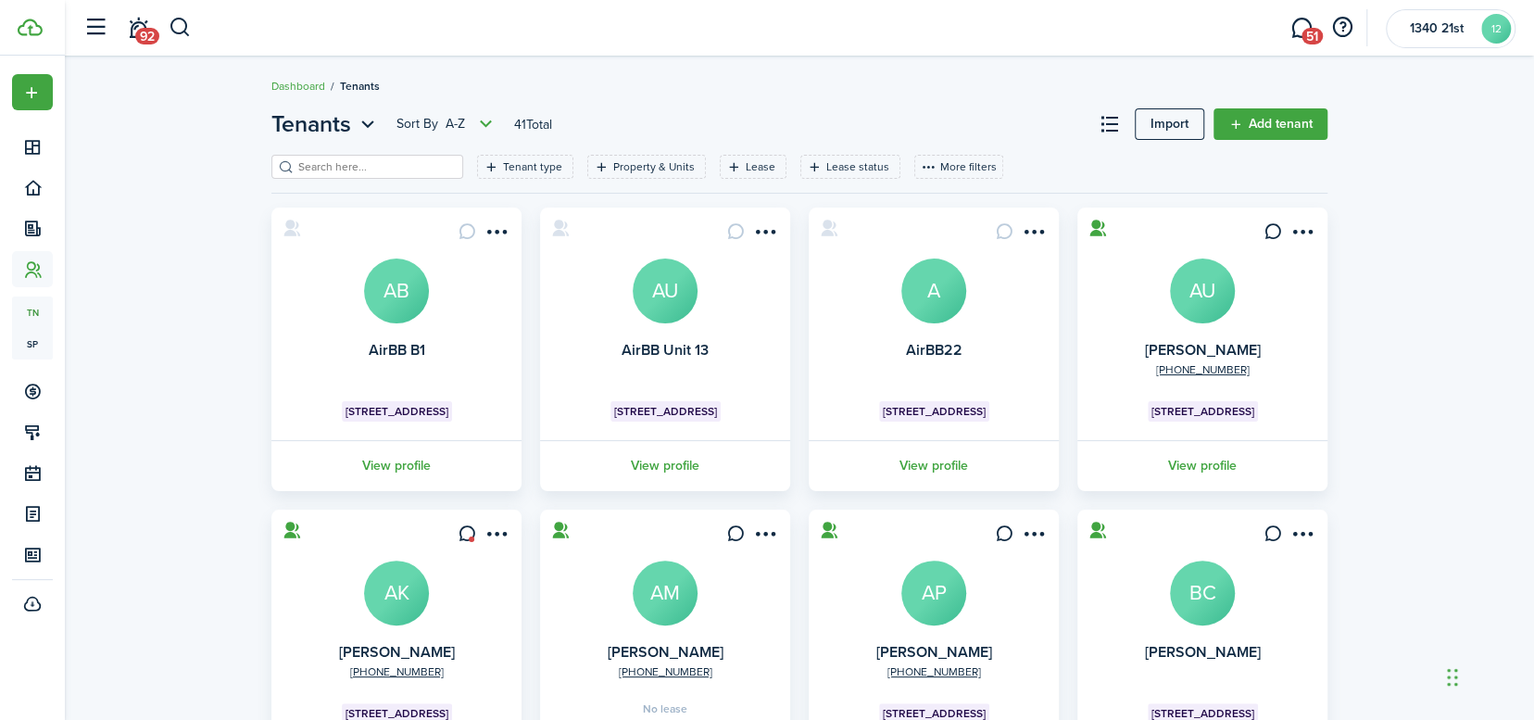
click at [393, 159] on input "search" at bounding box center [375, 167] width 163 height 18
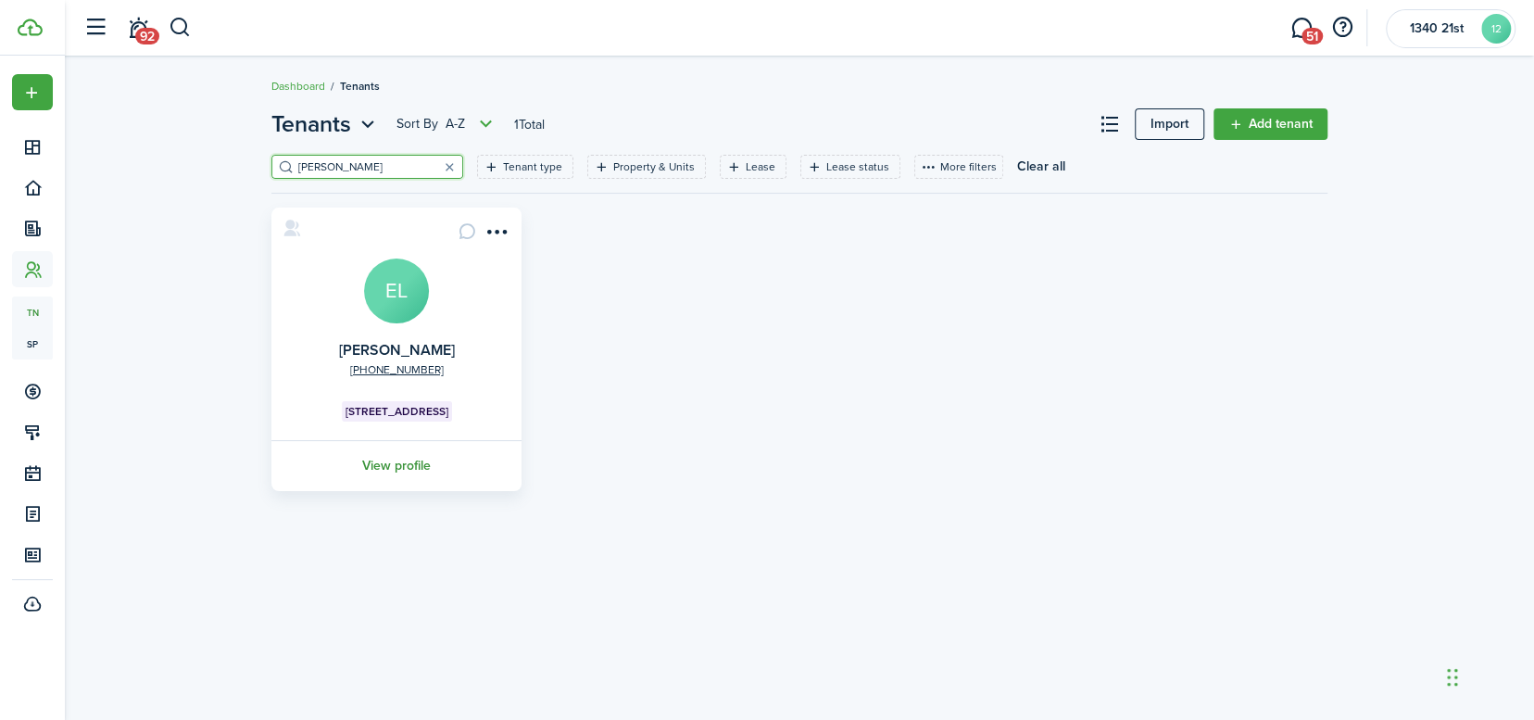
type input "[PERSON_NAME]"
click at [404, 459] on link "View profile" at bounding box center [397, 465] width 256 height 51
